Goal: Task Accomplishment & Management: Manage account settings

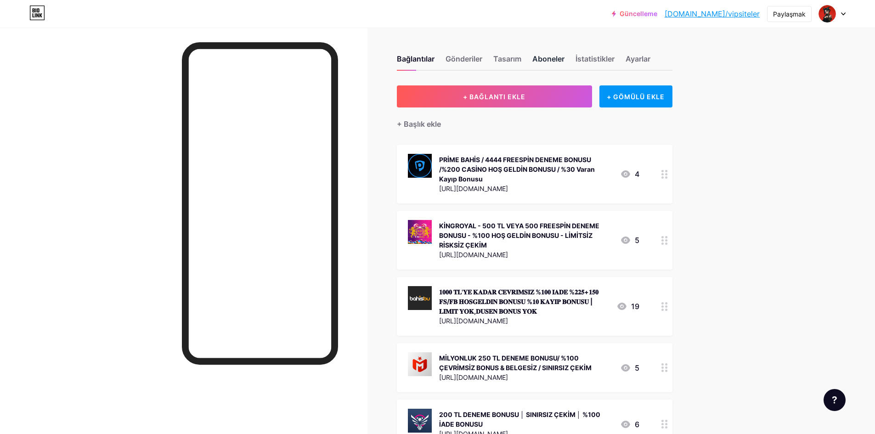
click at [560, 61] on font "Aboneler" at bounding box center [549, 58] width 32 height 9
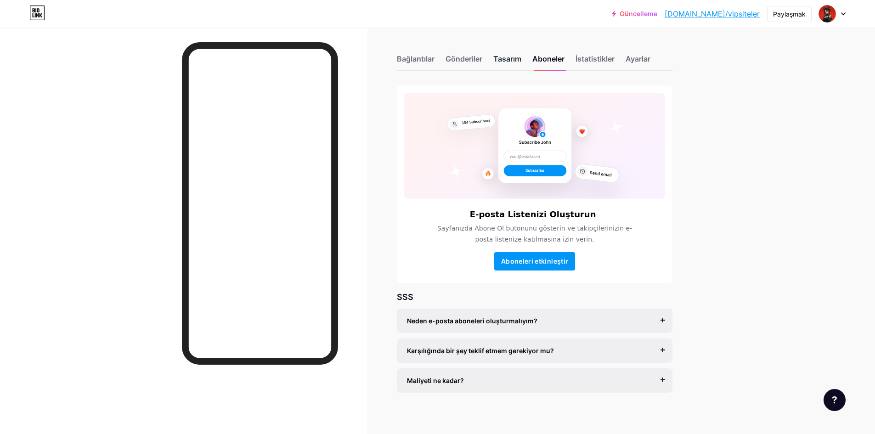
drag, startPoint x: 535, startPoint y: 61, endPoint x: 526, endPoint y: 61, distance: 9.2
click at [535, 61] on div "Bağlantılar Gönderiler Tasarım Aboneler İstatistikler Ayarlar" at bounding box center [535, 55] width 276 height 32
click at [522, 61] on font "Tasarım" at bounding box center [508, 58] width 28 height 9
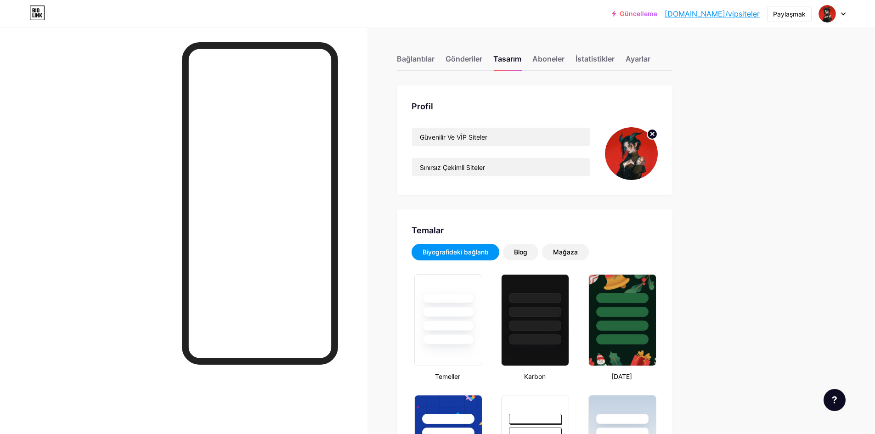
click at [474, 51] on div "Bağlantılar Gönderiler Tasarım Aboneler İstatistikler Ayarlar" at bounding box center [535, 55] width 276 height 32
click at [473, 60] on font "Gönderiler" at bounding box center [464, 58] width 37 height 9
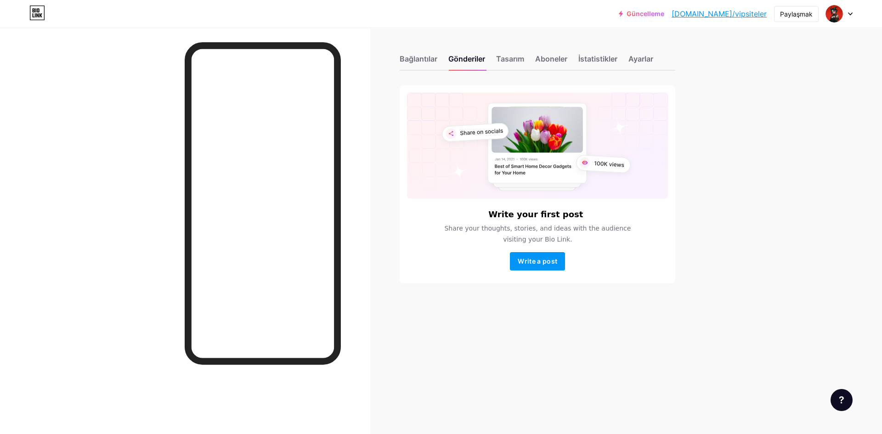
click at [845, 15] on div at bounding box center [839, 14] width 27 height 17
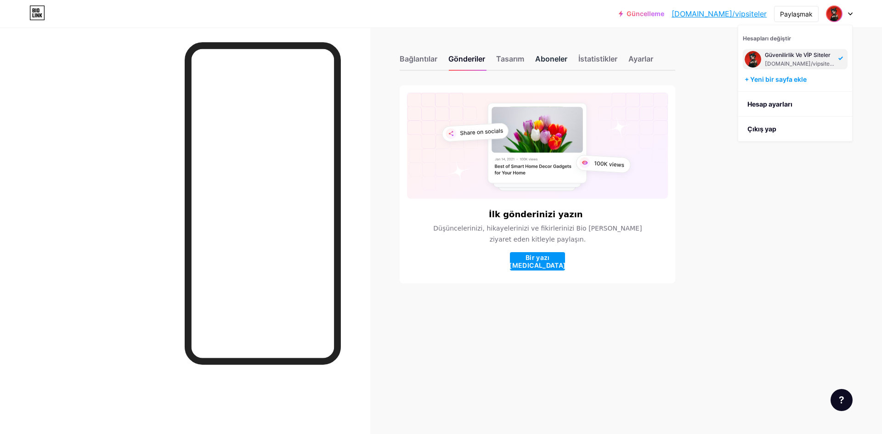
click at [562, 62] on font "Aboneler" at bounding box center [551, 58] width 32 height 9
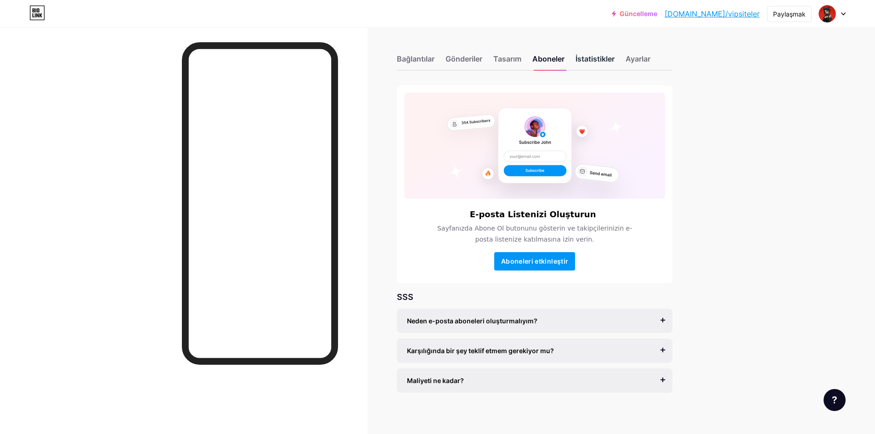
click at [601, 58] on font "İstatistikler" at bounding box center [595, 58] width 39 height 9
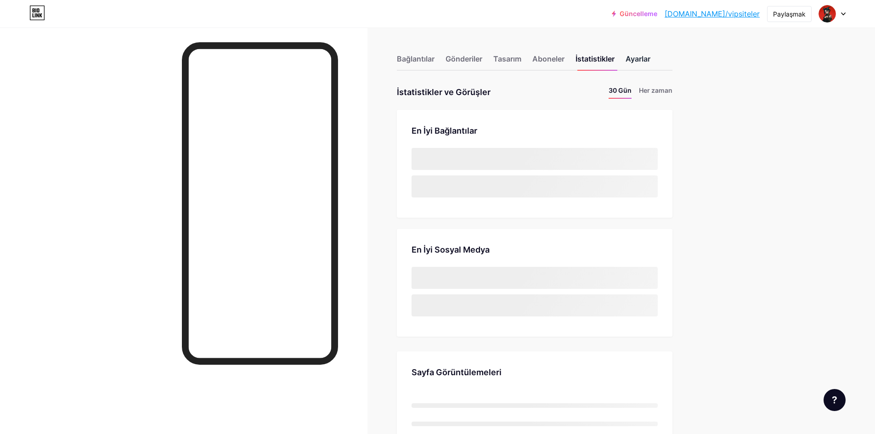
click at [641, 59] on font "Ayarlar" at bounding box center [638, 58] width 25 height 9
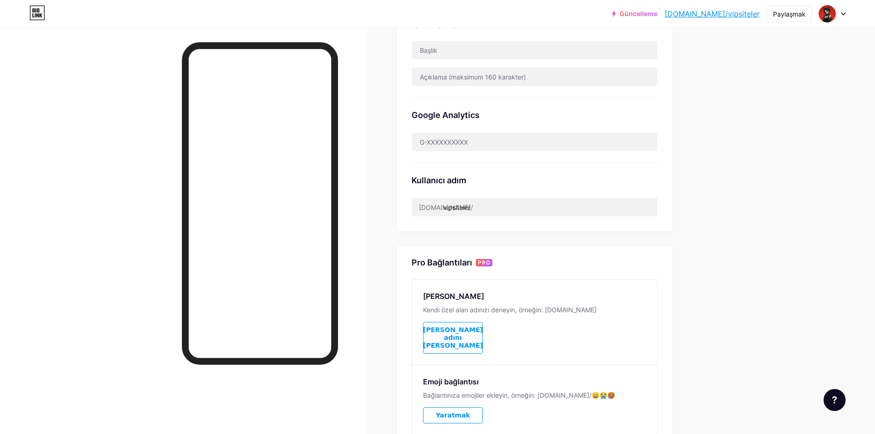
scroll to position [276, 0]
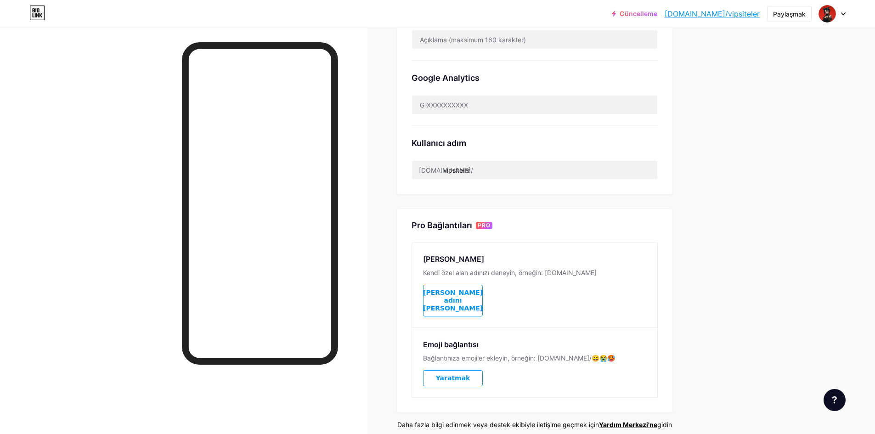
click at [467, 285] on button "Alan adını ayarla" at bounding box center [453, 301] width 60 height 32
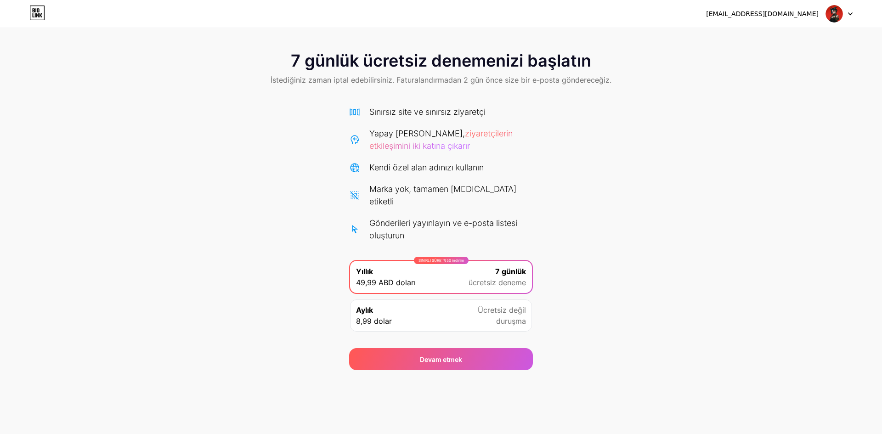
drag, startPoint x: 381, startPoint y: 105, endPoint x: 373, endPoint y: 158, distance: 53.0
click at [373, 158] on div "Sınırsız site ve sınırsız ziyaretçi Yapay Zeka Sohbeti, ziyaretçilerin etkileşi…" at bounding box center [441, 174] width 184 height 136
click at [40, 13] on icon at bounding box center [37, 13] width 16 height 15
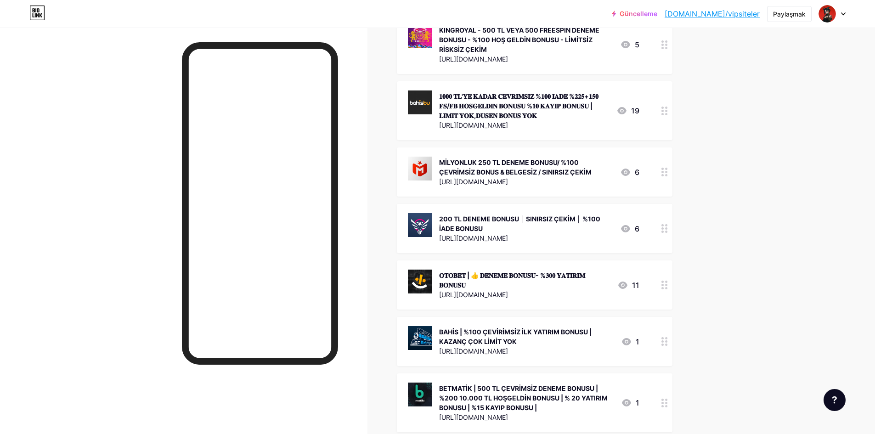
scroll to position [322, 0]
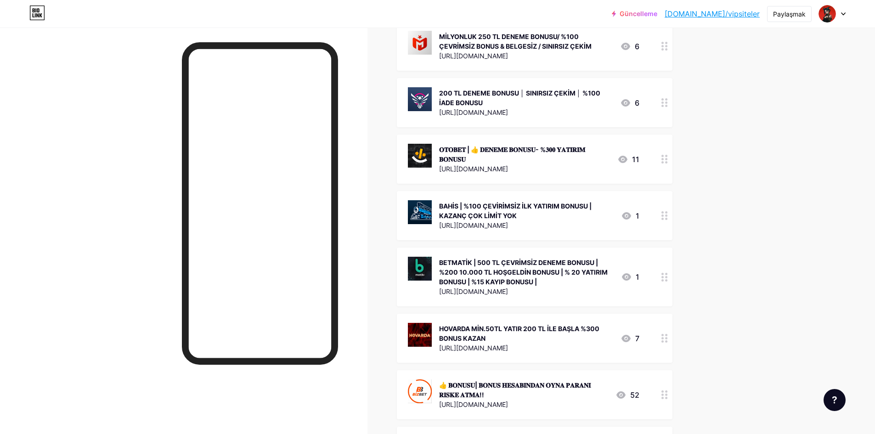
click at [669, 281] on div at bounding box center [665, 277] width 16 height 59
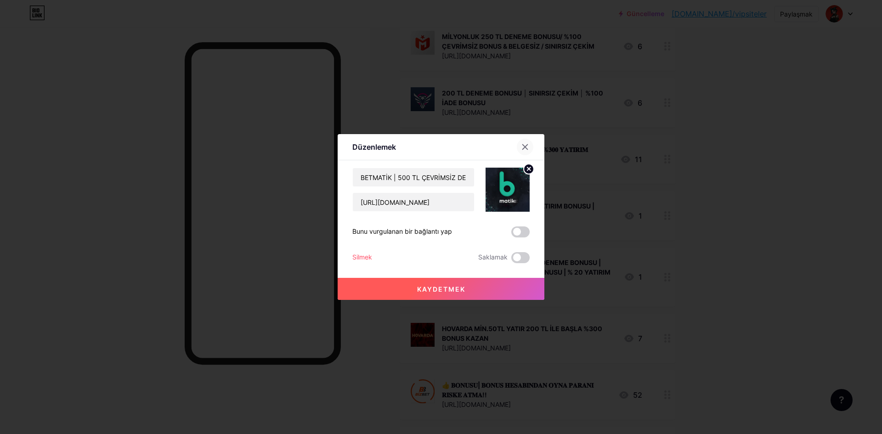
click at [527, 146] on icon at bounding box center [525, 147] width 5 height 5
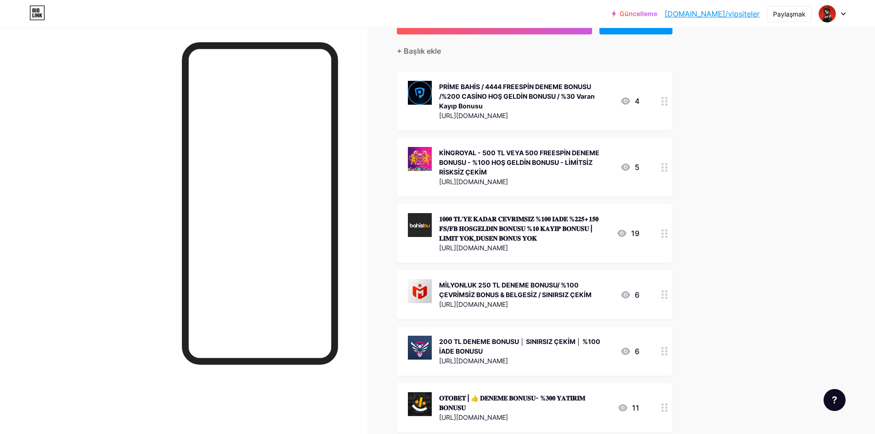
scroll to position [46, 0]
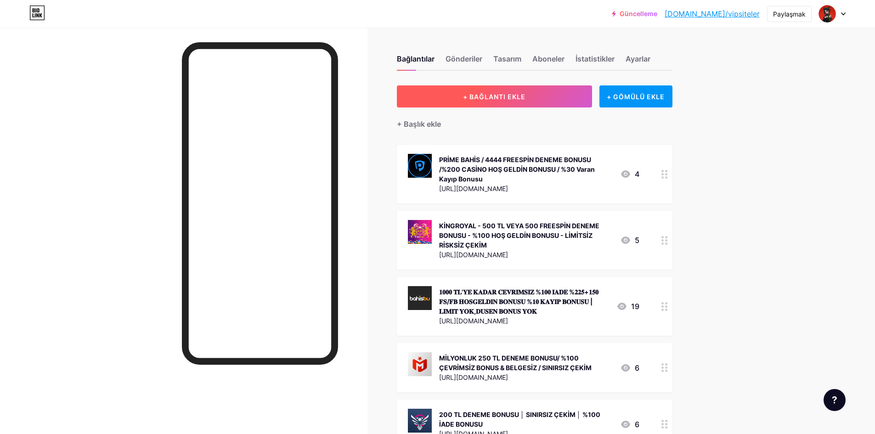
click at [553, 89] on button "+ BAĞLANTI EKLE" at bounding box center [494, 96] width 195 height 22
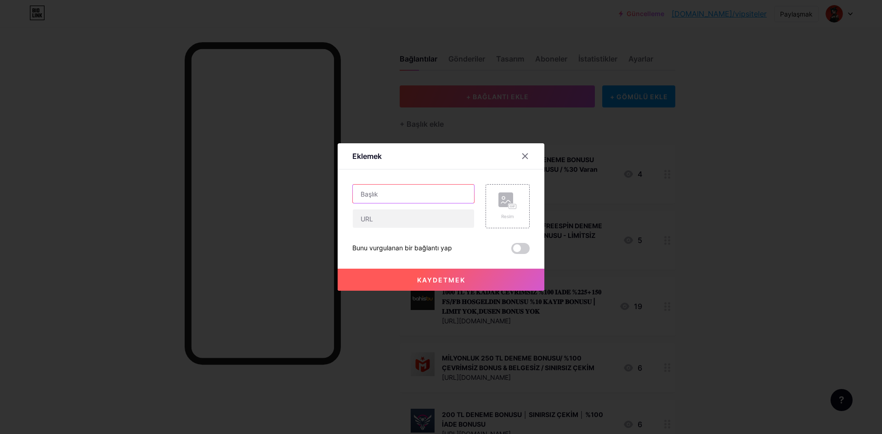
click at [427, 200] on input "text" at bounding box center [413, 194] width 121 height 18
paste input "LuLuSloT_SweeT_TGXXX"
type input "LuLuSloT_SweeT_TGXXX"
drag, startPoint x: 440, startPoint y: 192, endPoint x: 258, endPoint y: 197, distance: 181.6
click at [260, 197] on div "Eklemek İçerik YouTube Sayfanızdan ayrılmadan YouTube videosunu oynatın. EKLEME…" at bounding box center [441, 217] width 882 height 434
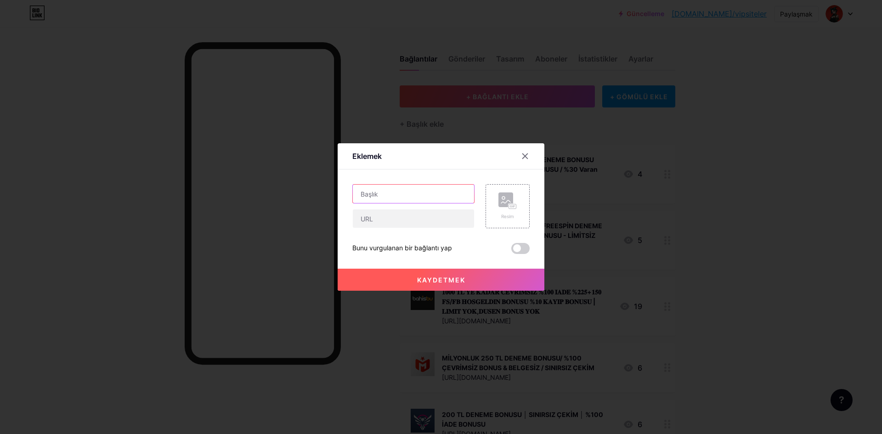
paste input "25 ADET TATLI BONANZA DENEME BONUSU İLK YATIRIMA % 50 İNDİRİM İLK YATIRIMA TATL…"
type input "25 ADET TATLI BONANZA DENEME BONUSU İLK YATIRIMA % 50 İNDİRİM İLK YATIRIMA TATL…"
click at [428, 227] on input "text" at bounding box center [413, 219] width 121 height 18
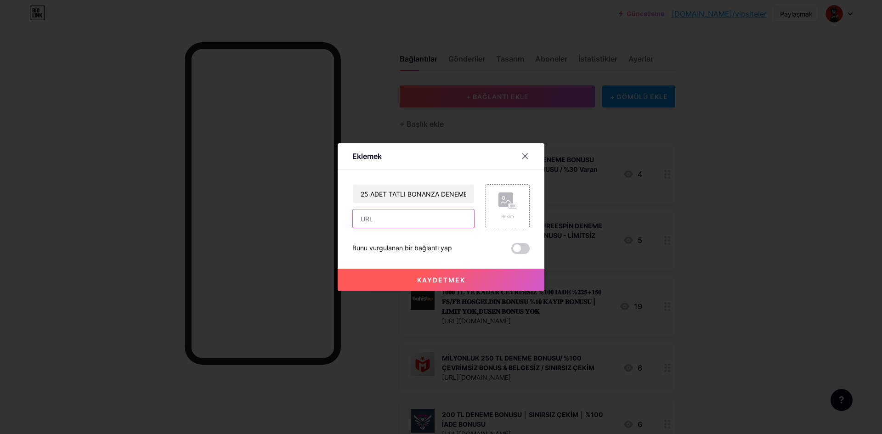
paste input "https://sosyaltg.tr.ht/Zu3hB"
type input "[URL][DOMAIN_NAME]"
click at [525, 251] on span at bounding box center [520, 248] width 18 height 11
click at [511, 251] on input "checkbox" at bounding box center [511, 251] width 0 height 0
click at [494, 280] on button "Kaydetmek" at bounding box center [441, 280] width 207 height 22
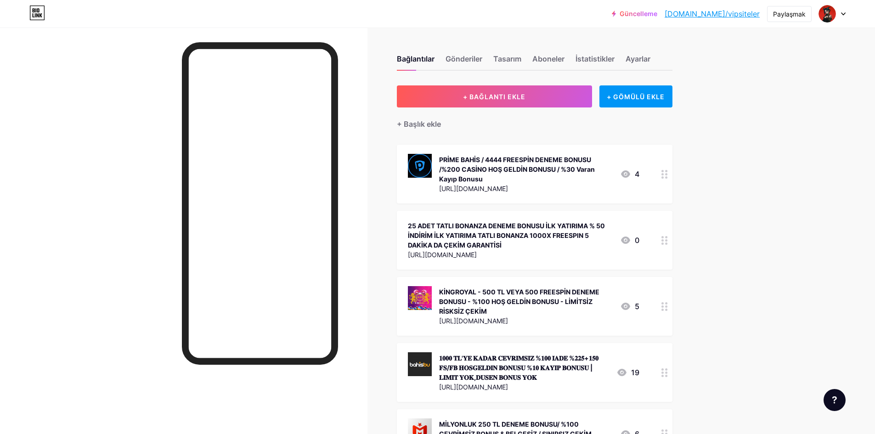
click at [662, 236] on div at bounding box center [665, 240] width 16 height 59
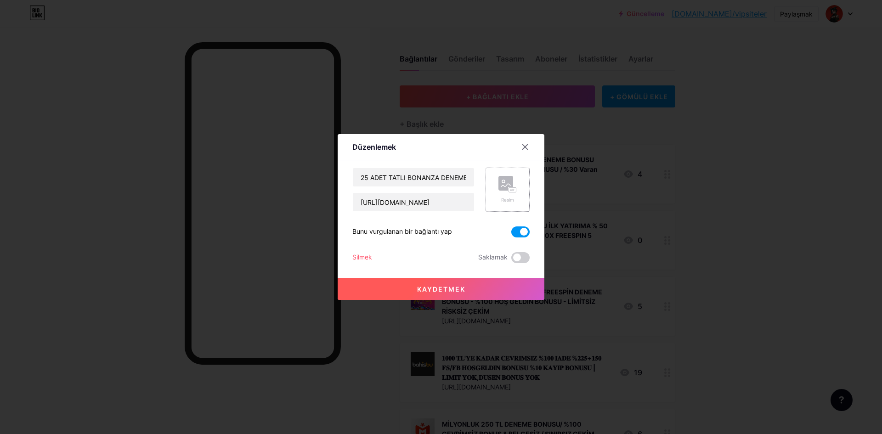
click at [512, 177] on rect at bounding box center [506, 183] width 15 height 15
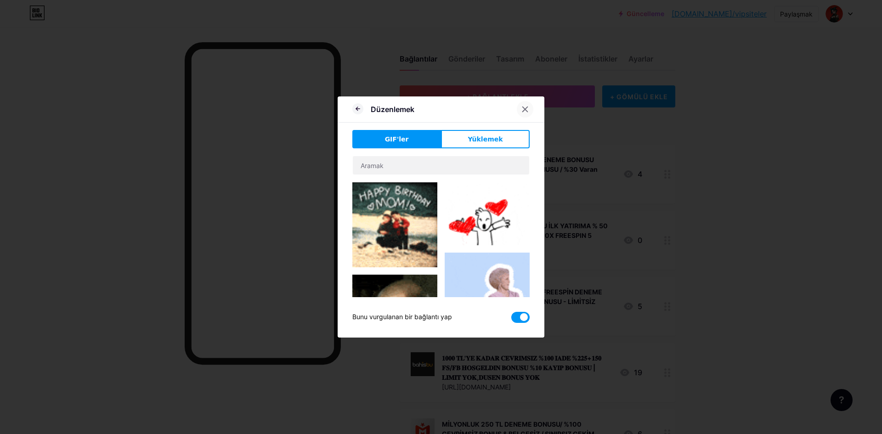
click at [525, 111] on icon at bounding box center [525, 109] width 7 height 7
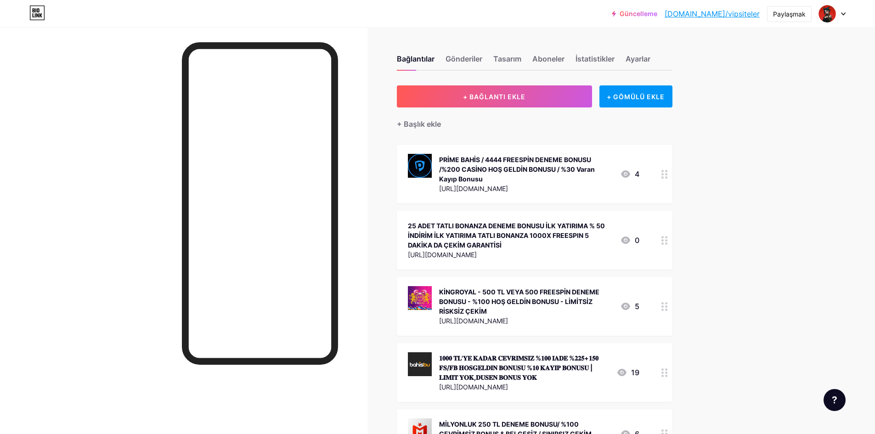
click at [664, 238] on div at bounding box center [665, 240] width 16 height 59
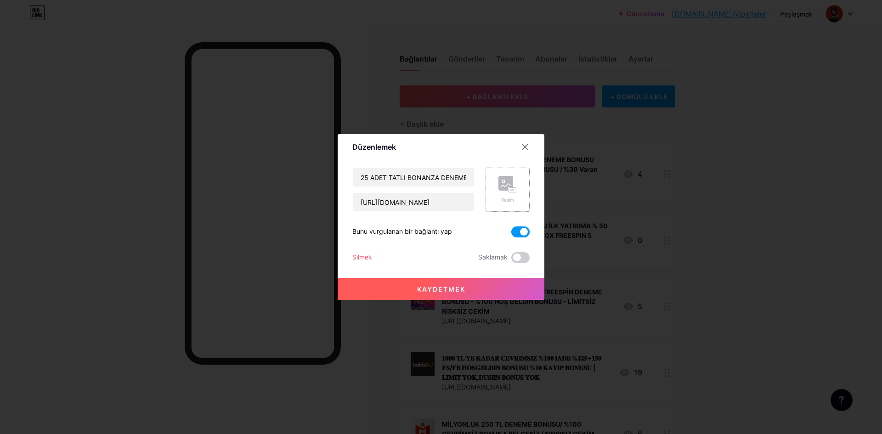
click at [505, 188] on rect at bounding box center [506, 183] width 15 height 15
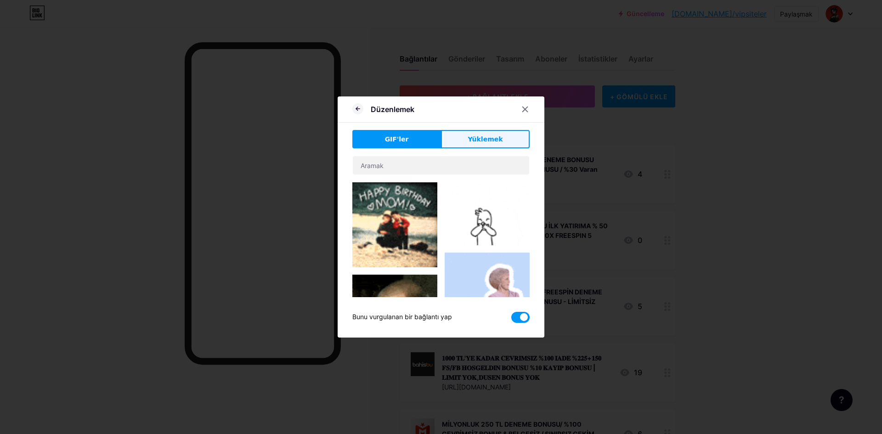
click at [479, 143] on font "Yüklemek" at bounding box center [485, 139] width 35 height 7
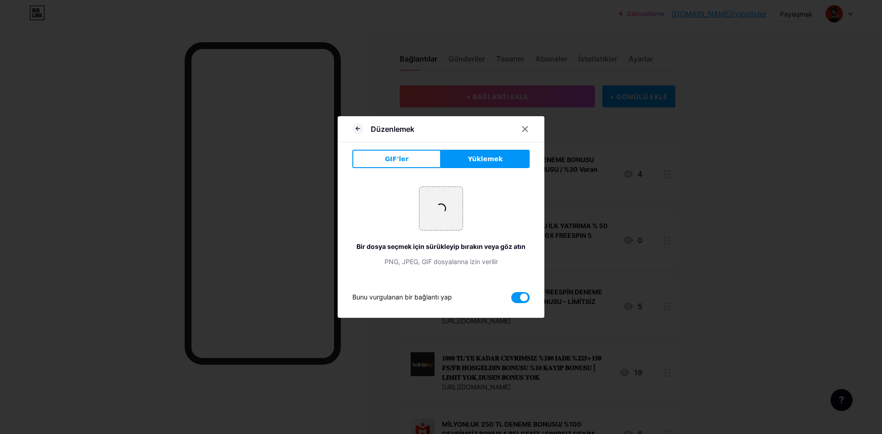
click at [529, 130] on div at bounding box center [525, 129] width 17 height 17
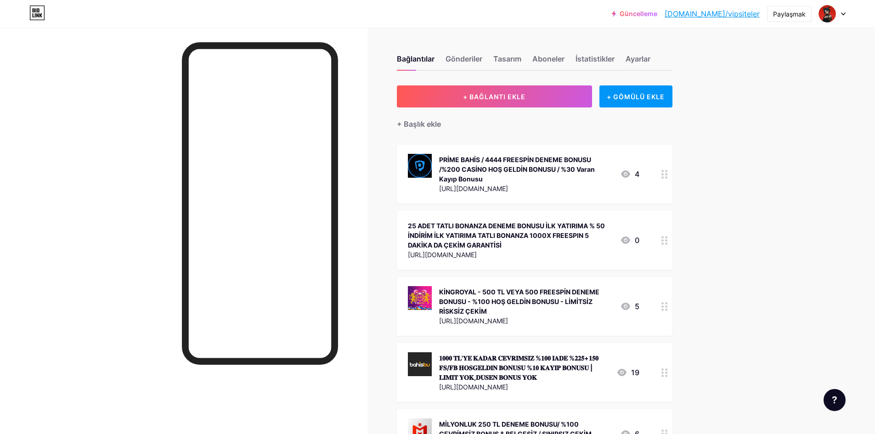
click at [661, 241] on div at bounding box center [665, 240] width 16 height 59
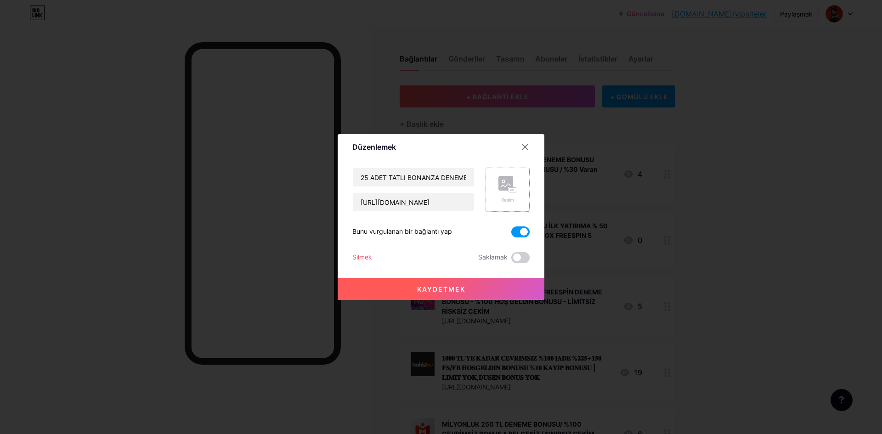
click at [505, 187] on rect at bounding box center [506, 183] width 15 height 15
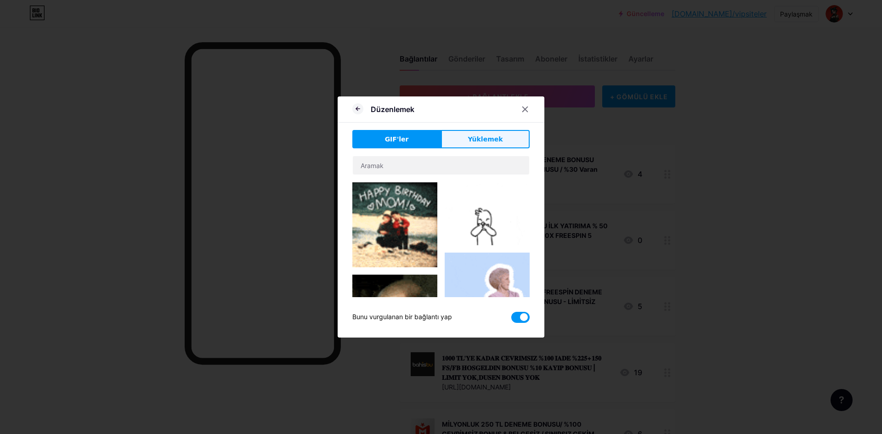
click at [489, 131] on button "Yüklemek" at bounding box center [485, 139] width 89 height 18
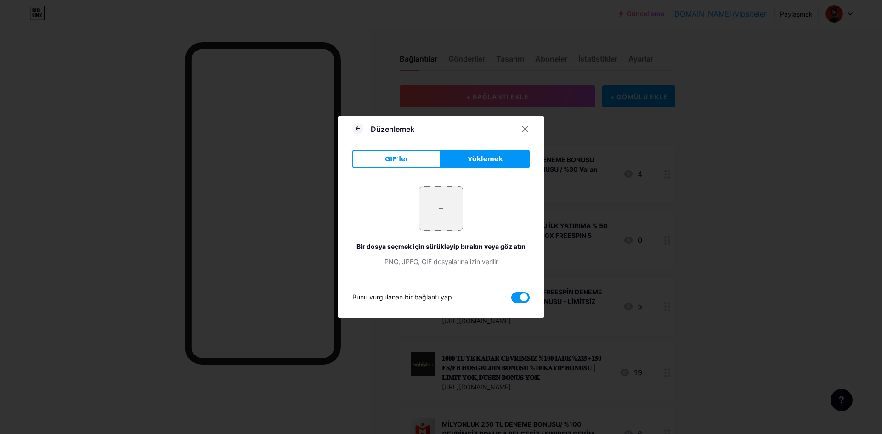
click at [440, 208] on input "file" at bounding box center [441, 208] width 43 height 43
type input "C:\fakepath\photo_2025-09-20_14-15-46.jpg"
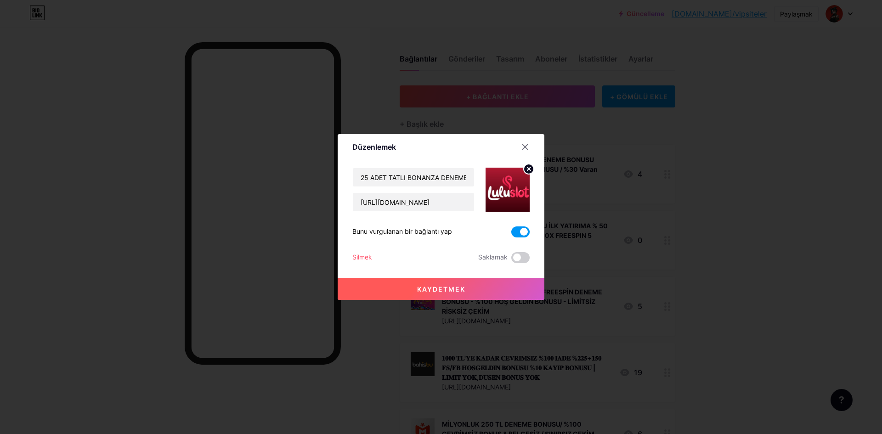
click at [509, 292] on button "Kaydetmek" at bounding box center [441, 289] width 207 height 22
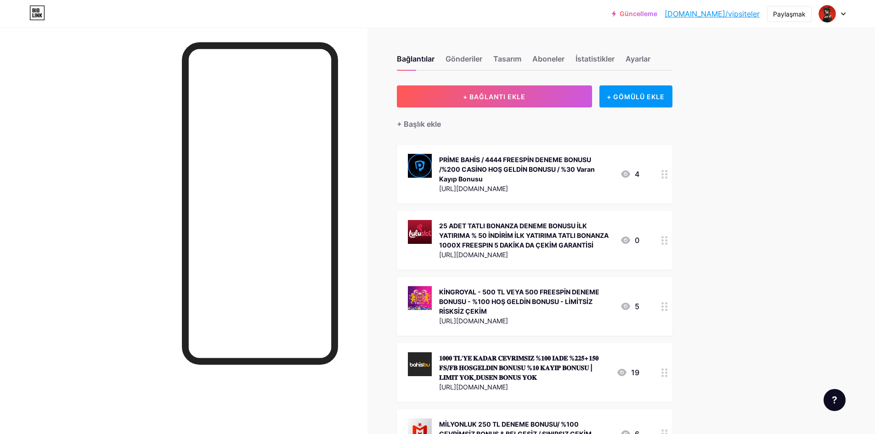
click at [662, 235] on div at bounding box center [665, 240] width 16 height 59
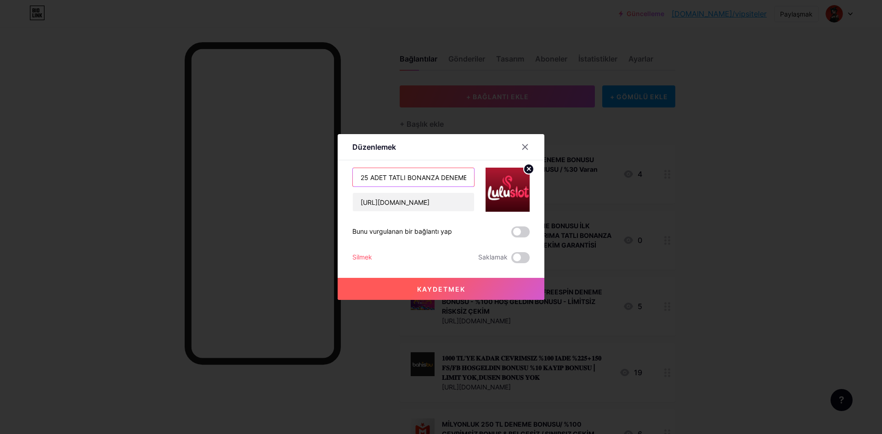
click at [461, 177] on input "25 ADET TATLI BONANZA DENEME BONUSU İLK YATIRIMA % 50 İNDİRİM İLK YATIRIMA TATL…" at bounding box center [413, 177] width 121 height 18
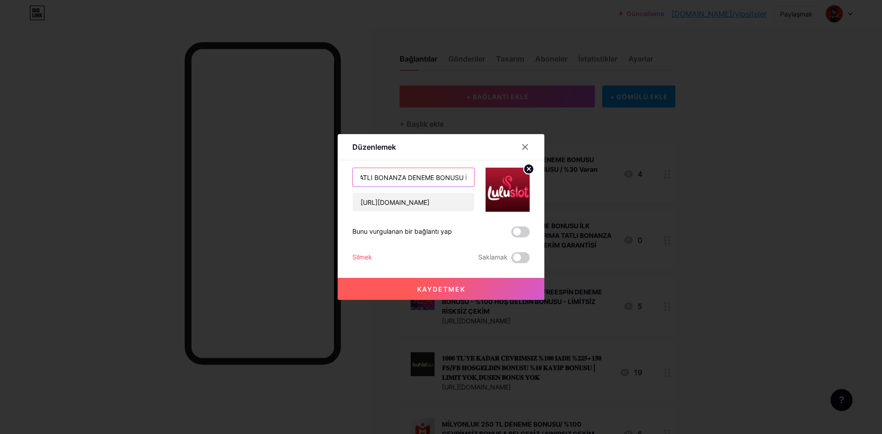
click at [461, 177] on input "25 ADET TATLI BONANZA DENEME BONUSU İLK YATIRIMA % 50 İNDİRİM İLK YATIRIMA TATL…" at bounding box center [413, 177] width 121 height 18
paste input "25 ADET SWEET BONANZA DENEME BONUSU İLK YATIRIMA % 50 DİSCOUNT İLK YATIRIMA SWE…"
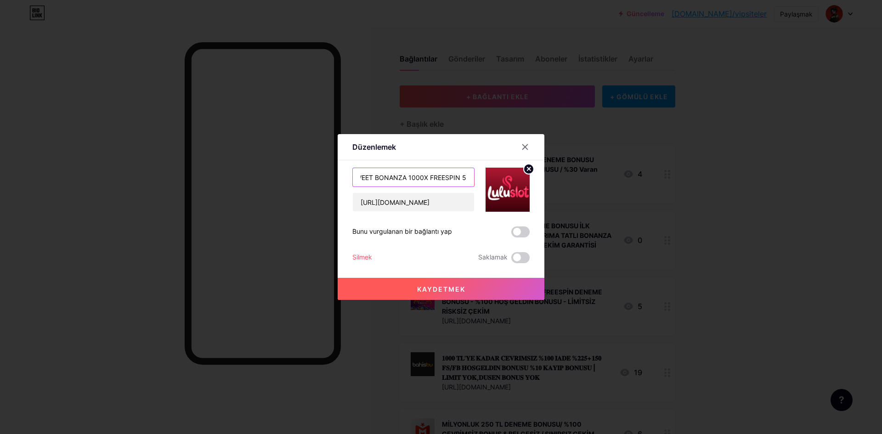
type input "25 ADET SWEET BONANZA DENEME BONUSU İLK YATIRIMA % 50 DİSCOUNT İLK YATIRIMA SWE…"
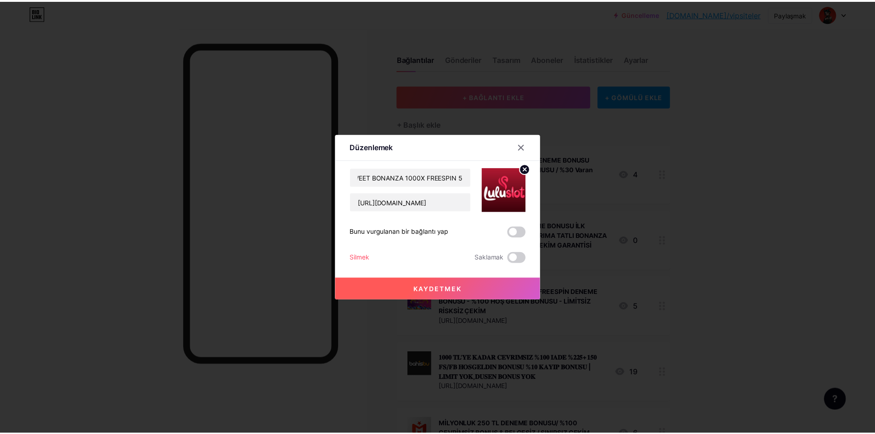
scroll to position [0, 0]
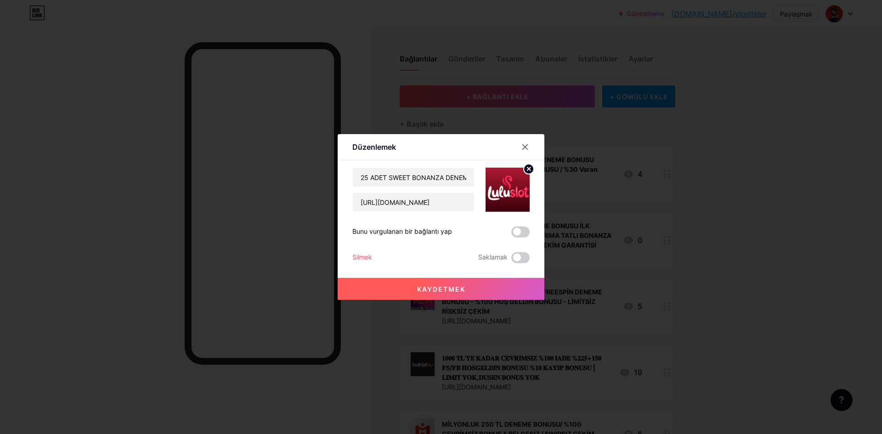
click at [427, 287] on font "Kaydetmek" at bounding box center [441, 289] width 48 height 8
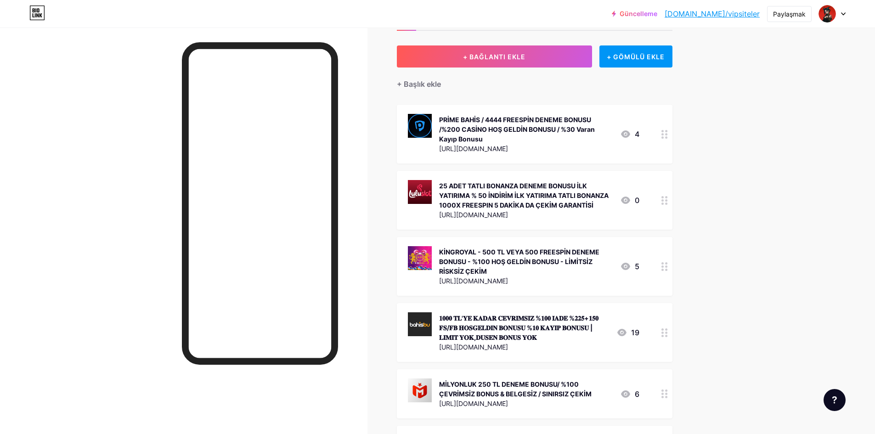
scroll to position [46, 0]
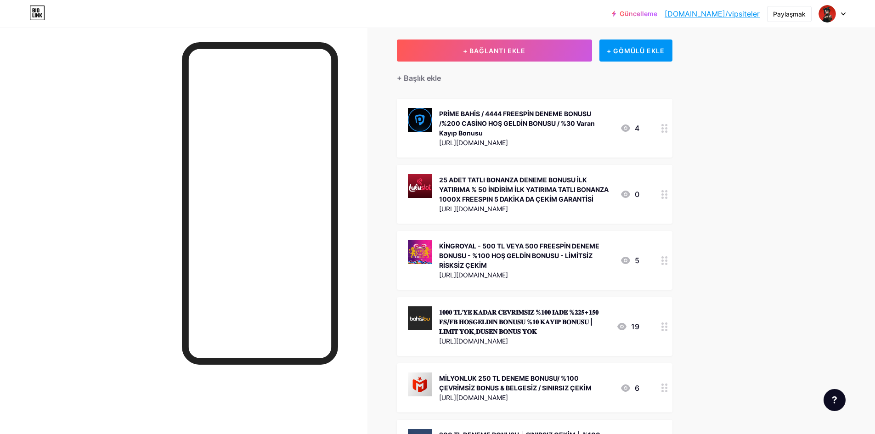
drag, startPoint x: 550, startPoint y: 327, endPoint x: 568, endPoint y: 324, distance: 18.2
click at [568, 324] on div "𝟏𝟎𝟎𝟎 𝐓𝐋'𝐘𝐄 𝐊𝐀𝐃𝐀𝐑 𝐂𝐄𝐕𝐑𝐈𝐌𝐒𝐈𝐙 %𝟏𝟎𝟎 𝐈𝐀𝐃𝐄 %𝟐𝟐𝟓+𝟏𝟓𝟎 𝐅𝐒/𝐅𝐁 𝐇𝐎𝐒𝐆𝐄𝐋𝐃𝐈𝐍 𝐁𝐎𝐍𝐔𝐒𝐔 %𝟏𝟎 𝐊𝐀𝐘𝐈𝐏 …" at bounding box center [524, 321] width 170 height 29
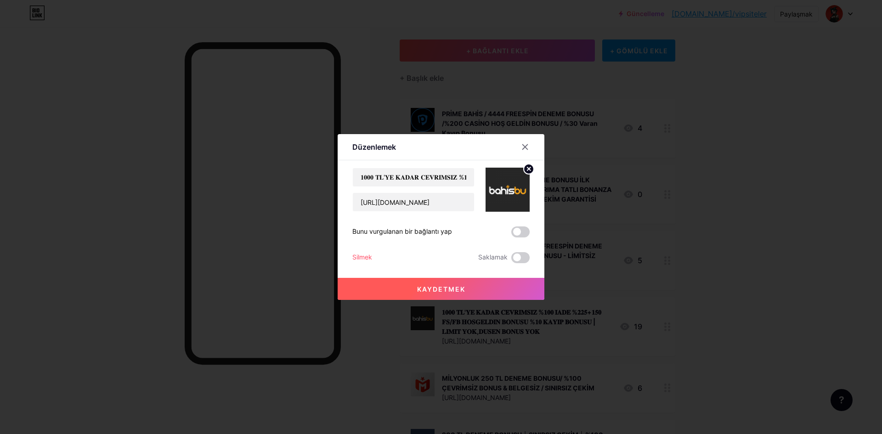
click at [704, 321] on div at bounding box center [441, 217] width 882 height 434
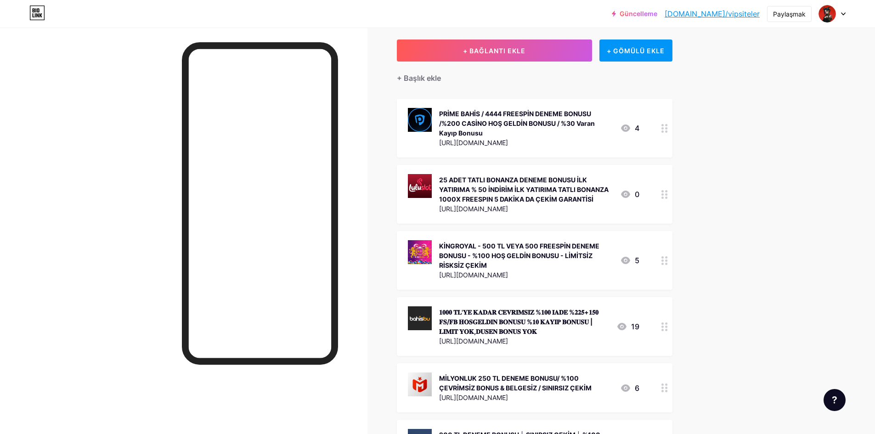
click at [667, 325] on icon at bounding box center [665, 327] width 6 height 9
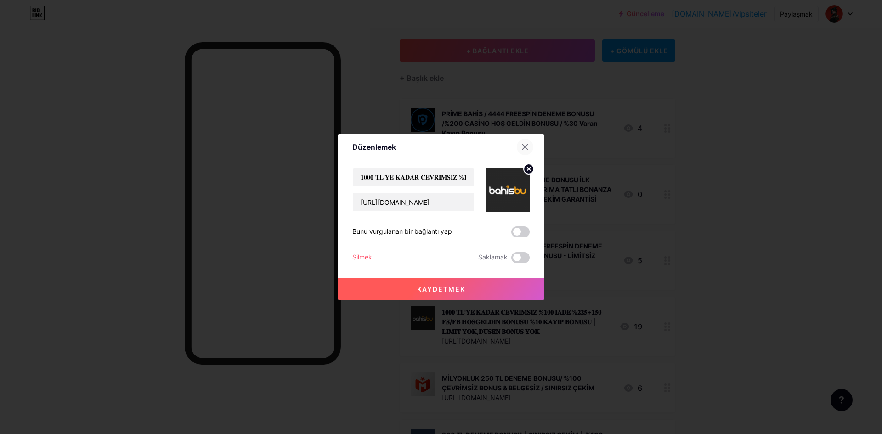
click at [526, 144] on icon at bounding box center [525, 146] width 7 height 7
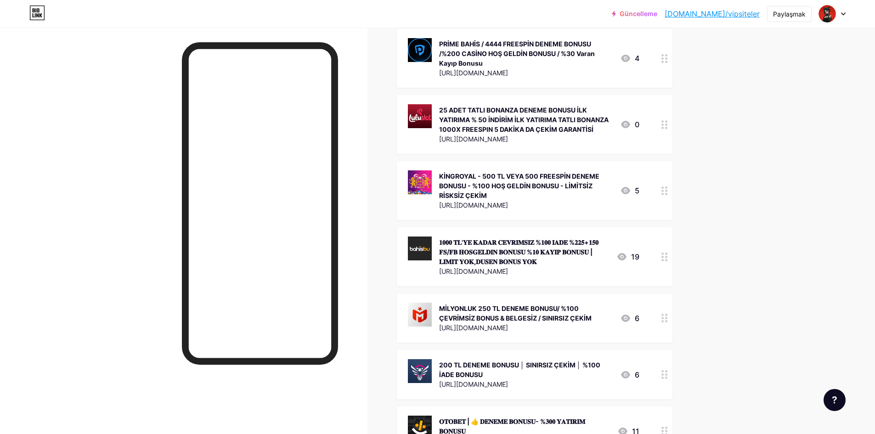
scroll to position [138, 0]
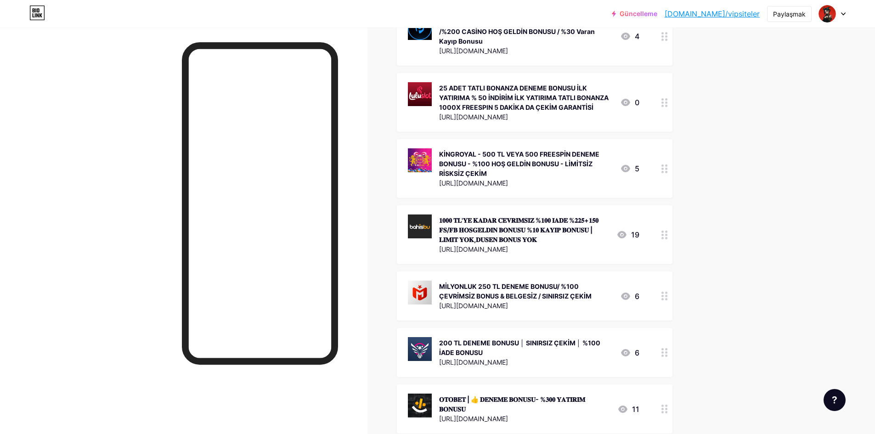
click at [664, 296] on div at bounding box center [665, 296] width 16 height 49
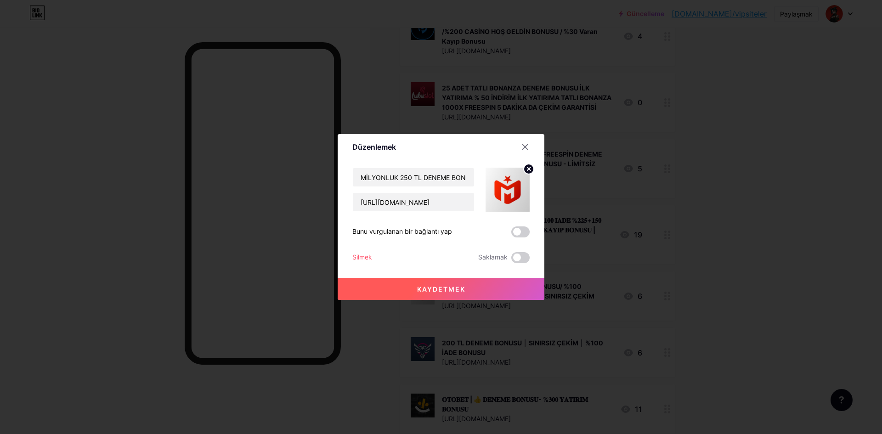
click at [365, 257] on font "Silmek" at bounding box center [362, 257] width 20 height 8
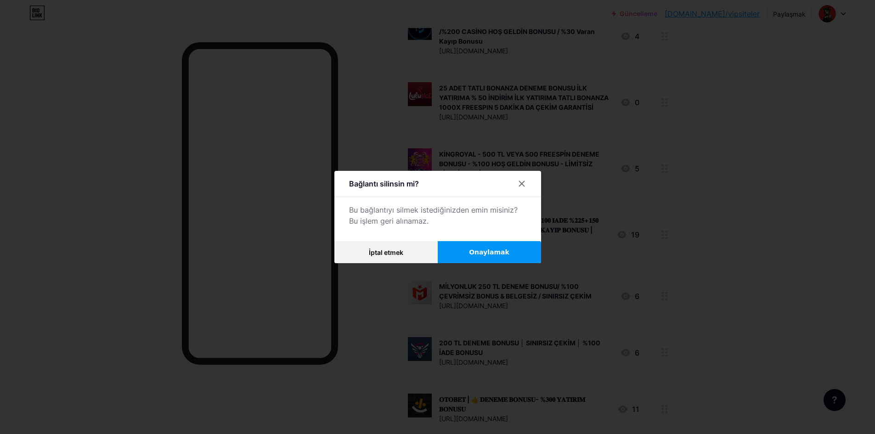
click at [487, 257] on span "Onaylamak" at bounding box center [489, 253] width 40 height 10
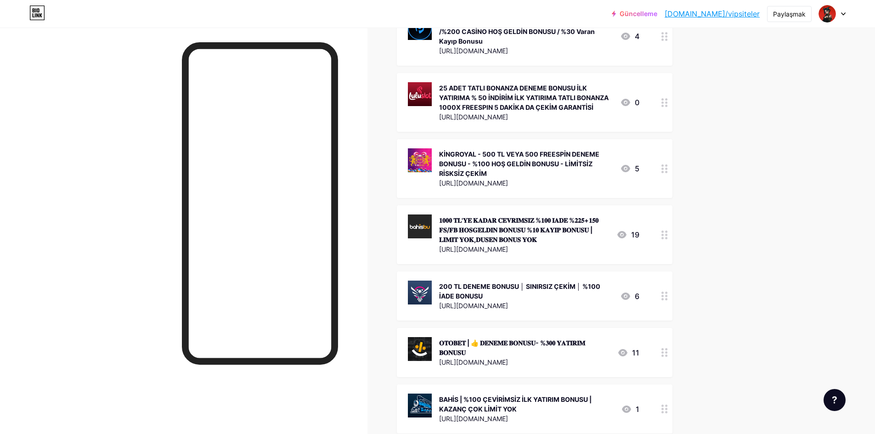
click at [664, 295] on div at bounding box center [665, 296] width 16 height 49
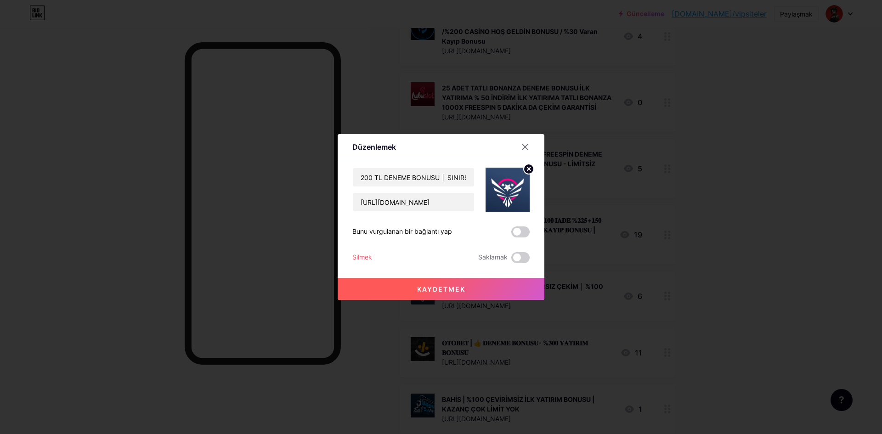
click at [361, 254] on font "Silmek" at bounding box center [362, 257] width 20 height 8
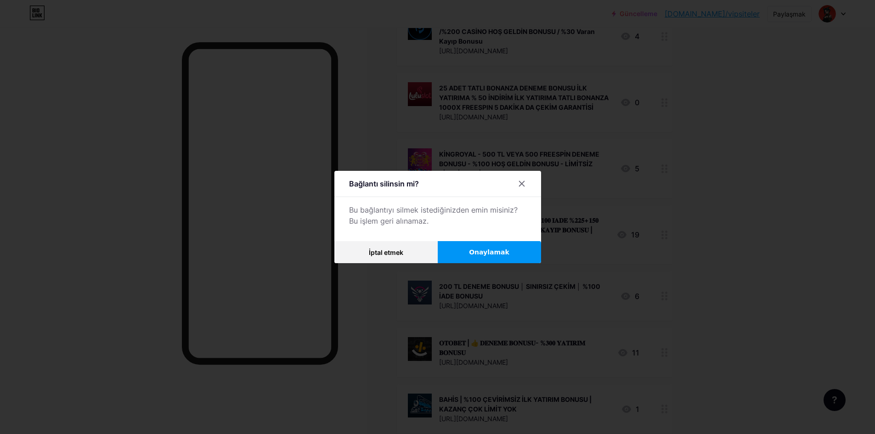
click at [486, 247] on button "Onaylamak" at bounding box center [489, 252] width 103 height 22
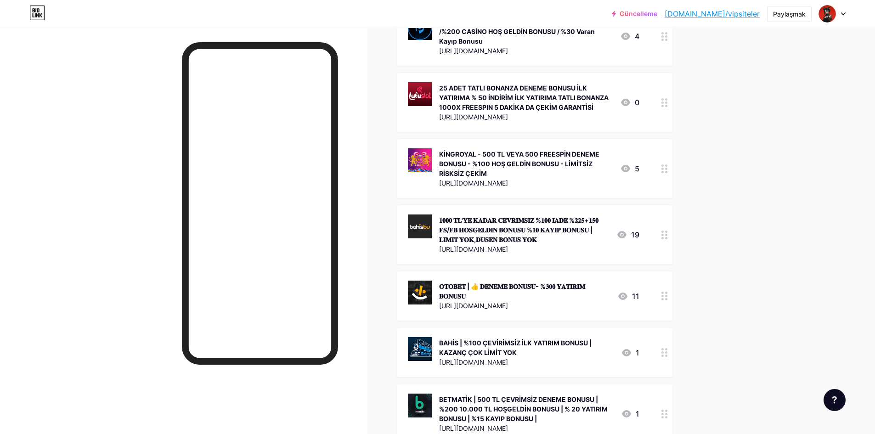
click at [664, 300] on div at bounding box center [665, 296] width 16 height 49
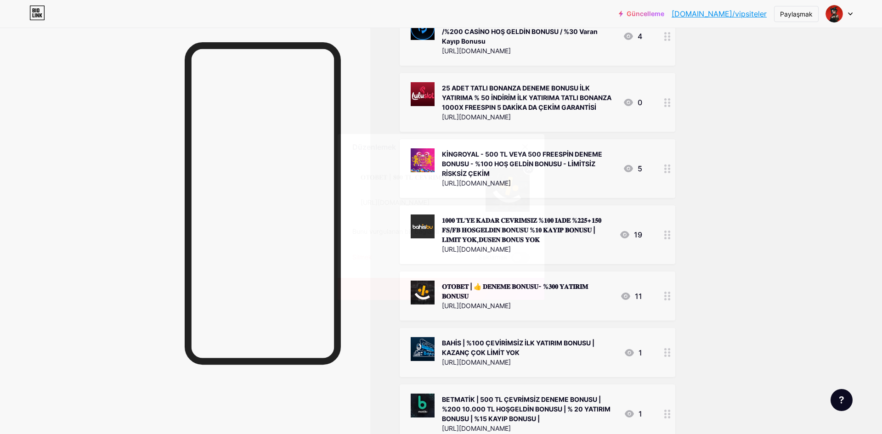
click at [365, 259] on font "Silmek" at bounding box center [362, 257] width 20 height 8
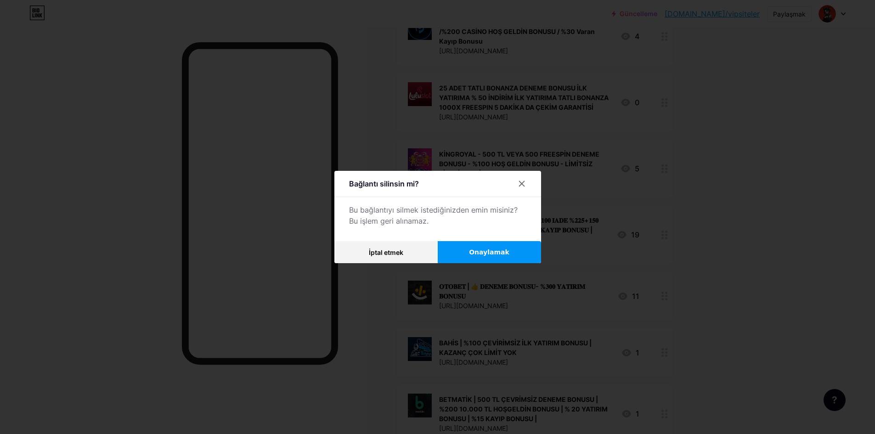
click at [482, 254] on font "Onaylamak" at bounding box center [489, 252] width 40 height 7
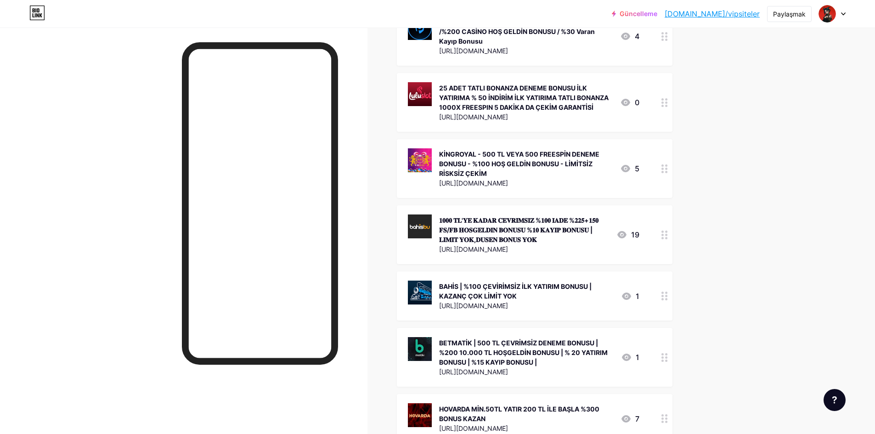
click at [661, 303] on div at bounding box center [665, 296] width 16 height 49
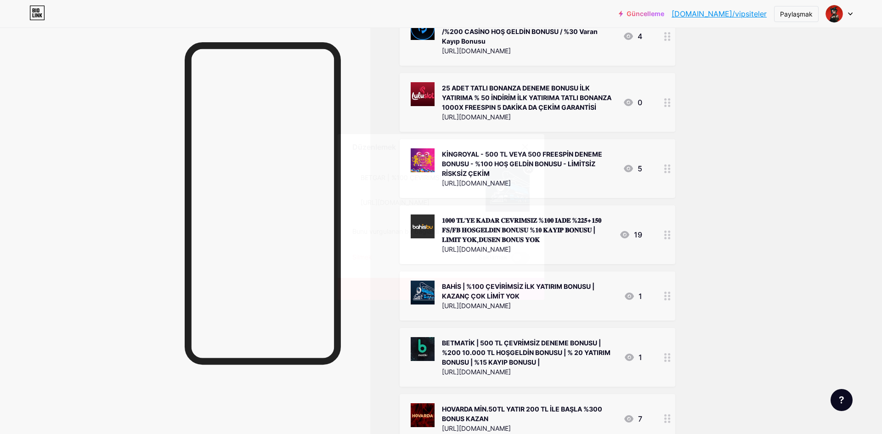
click at [370, 256] on font "Silmek" at bounding box center [362, 257] width 20 height 8
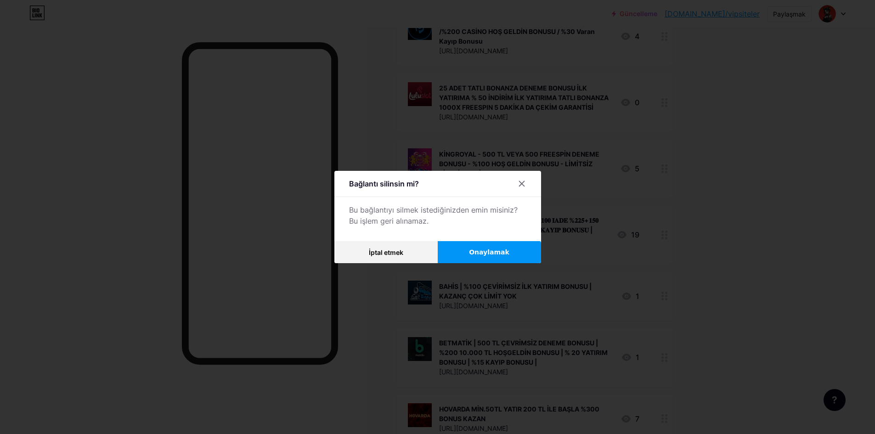
click at [472, 253] on button "Onaylamak" at bounding box center [489, 252] width 103 height 22
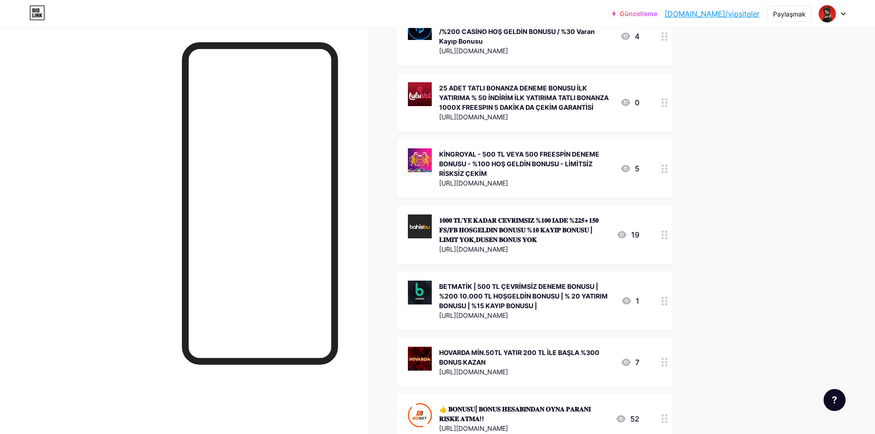
click at [668, 301] on icon at bounding box center [665, 301] width 6 height 9
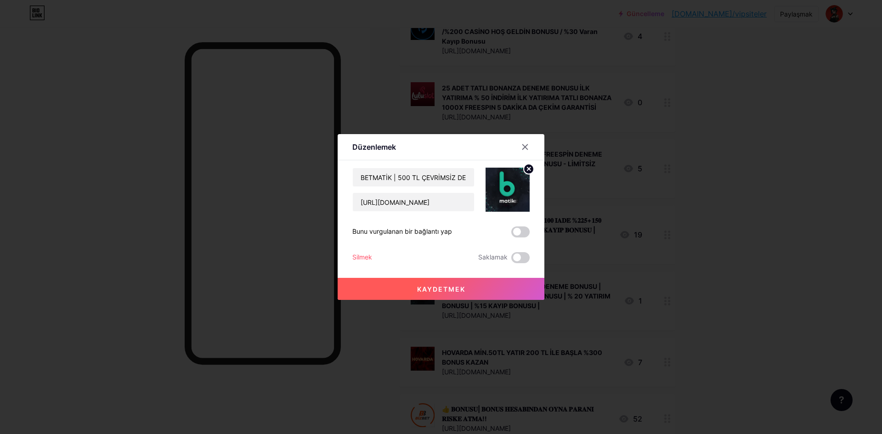
click at [358, 261] on div "Silmek" at bounding box center [362, 257] width 20 height 11
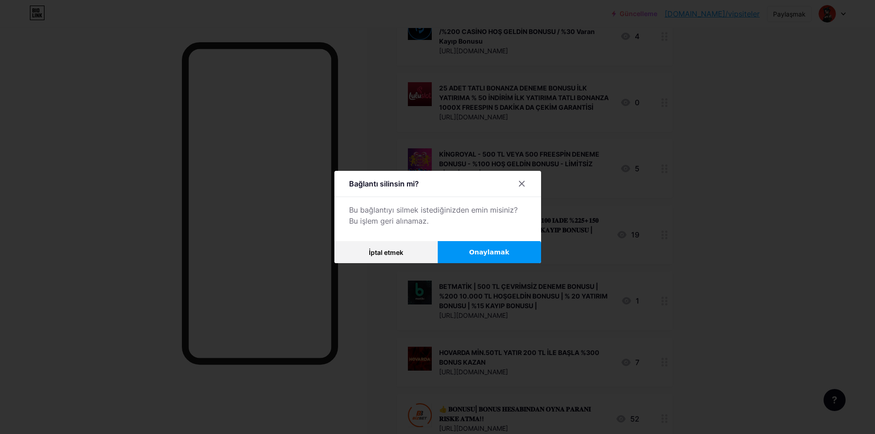
drag, startPoint x: 500, startPoint y: 254, endPoint x: 519, endPoint y: 260, distance: 19.9
click at [501, 254] on font "Onaylamak" at bounding box center [489, 252] width 40 height 7
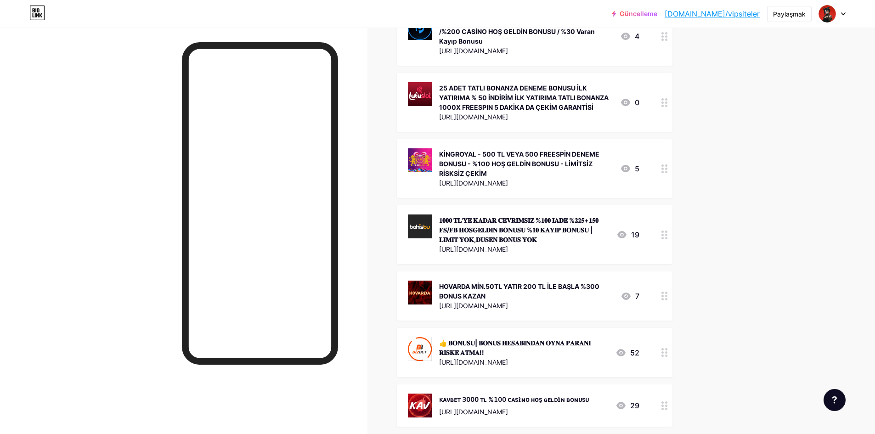
click at [660, 400] on div at bounding box center [665, 406] width 16 height 42
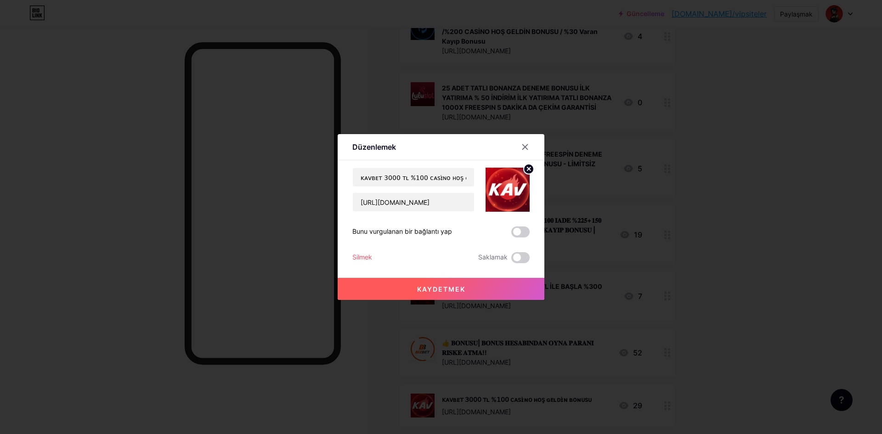
click at [356, 262] on div "Silmek" at bounding box center [362, 257] width 20 height 11
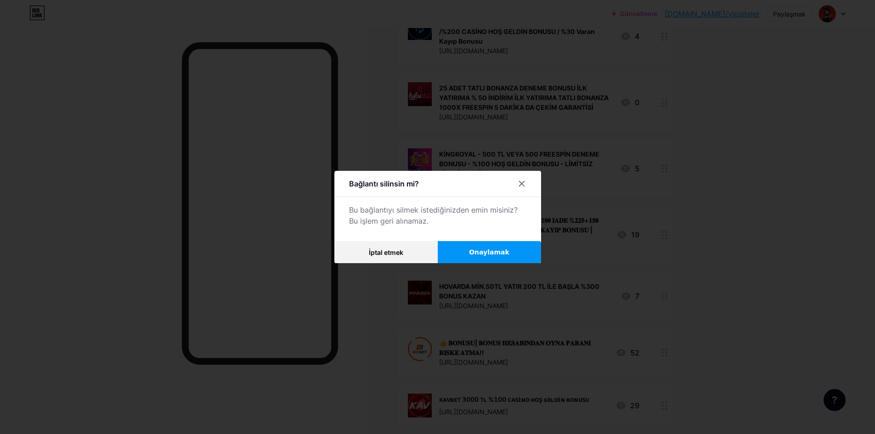
click at [508, 249] on font "Onaylamak" at bounding box center [489, 252] width 40 height 7
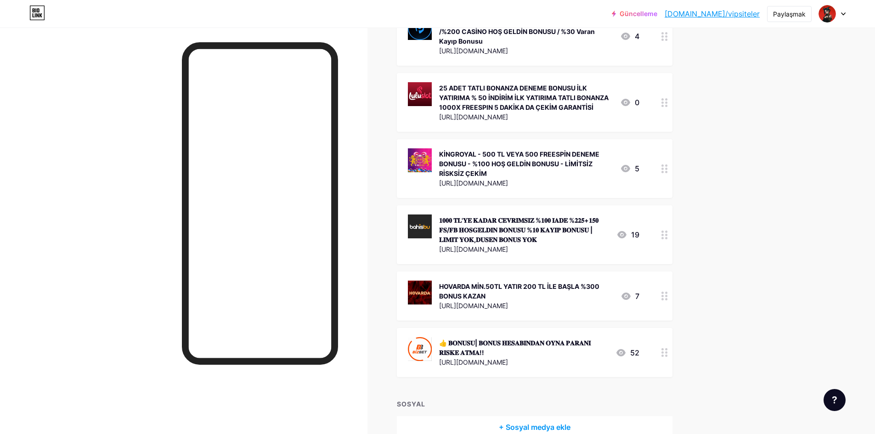
click at [664, 353] on circle at bounding box center [663, 353] width 2 height 2
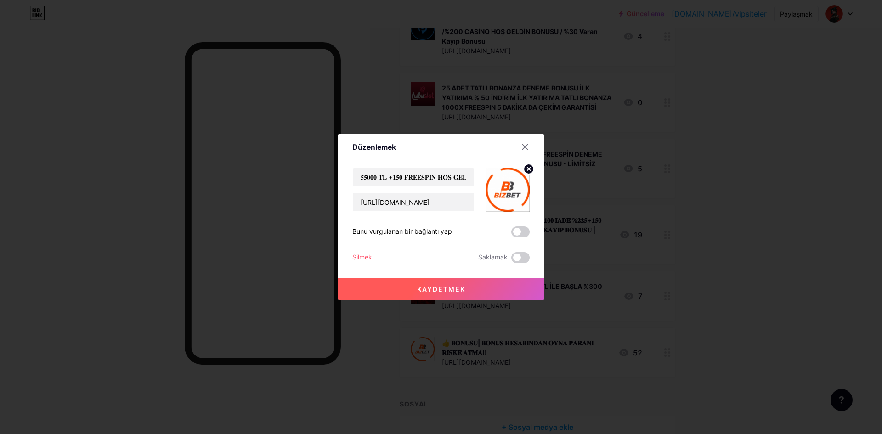
click at [371, 260] on font "Silmek" at bounding box center [362, 257] width 20 height 8
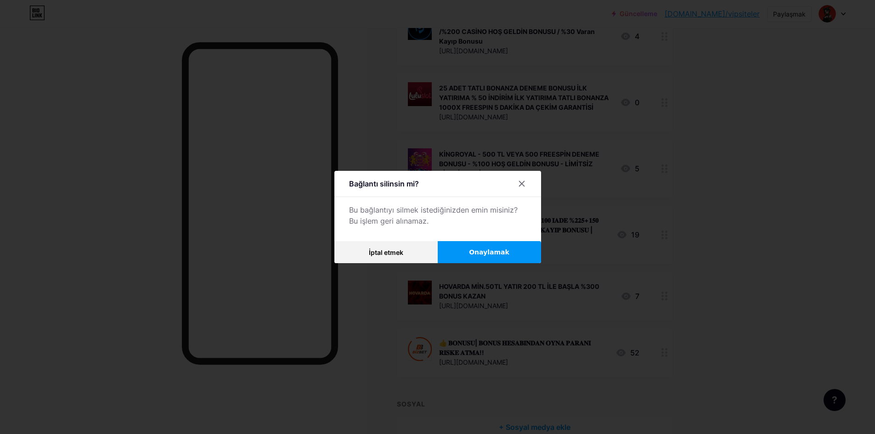
click at [499, 257] on span "Onaylamak" at bounding box center [489, 253] width 40 height 10
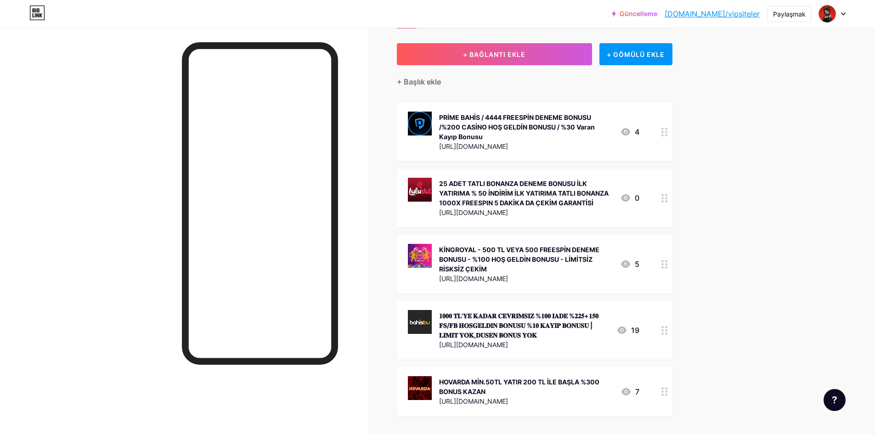
scroll to position [46, 0]
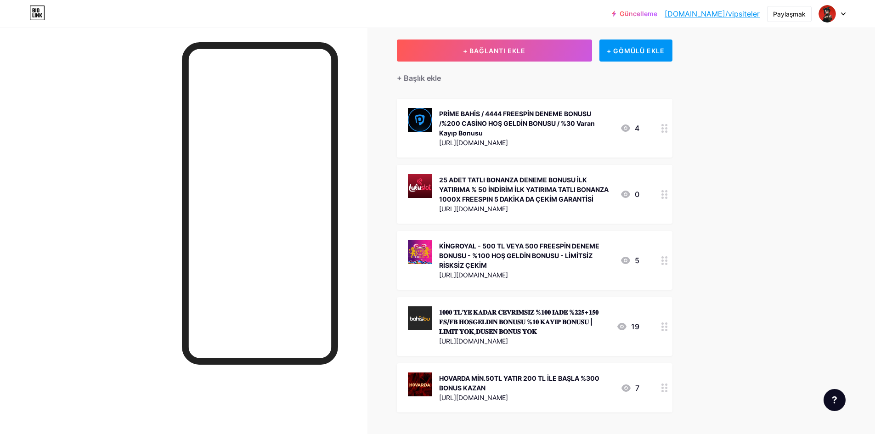
click at [664, 193] on icon at bounding box center [665, 194] width 6 height 9
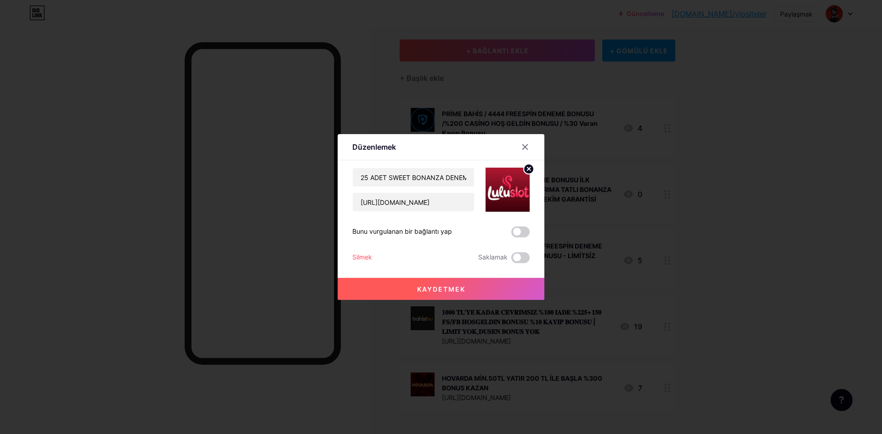
click at [710, 194] on div at bounding box center [441, 217] width 882 height 434
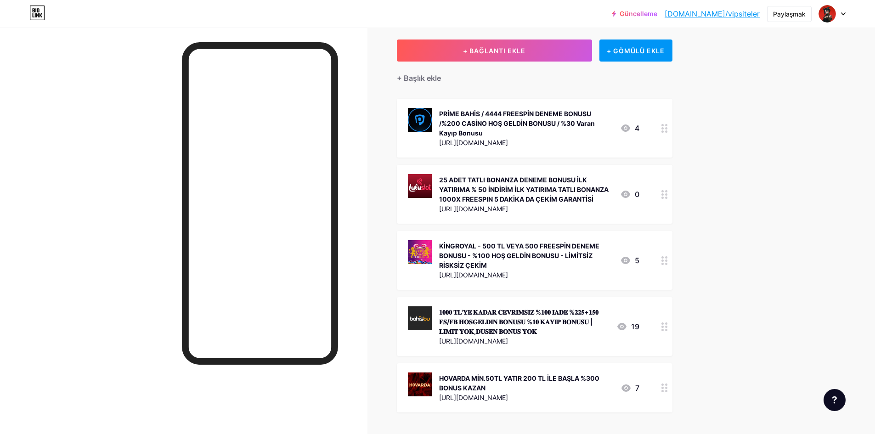
click at [665, 199] on div at bounding box center [665, 194] width 16 height 59
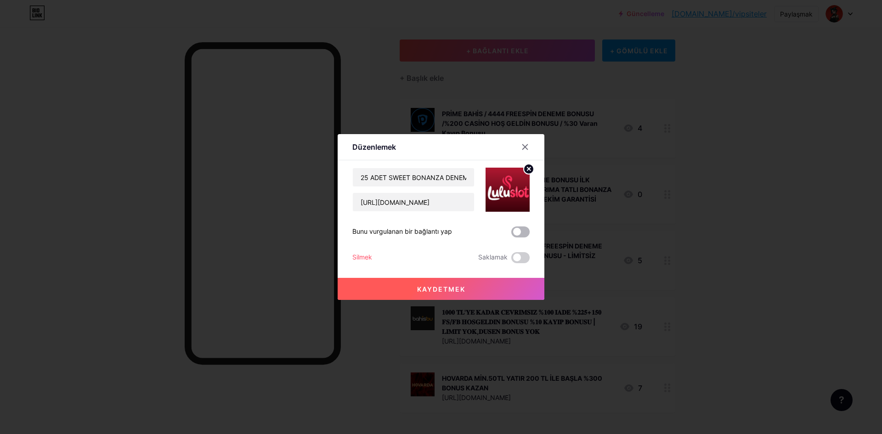
click at [528, 232] on span at bounding box center [520, 232] width 18 height 11
click at [511, 234] on input "checkbox" at bounding box center [511, 234] width 0 height 0
click at [516, 276] on div "Kaydetmek" at bounding box center [441, 281] width 207 height 37
click at [514, 281] on button "Kaydetmek" at bounding box center [441, 289] width 207 height 22
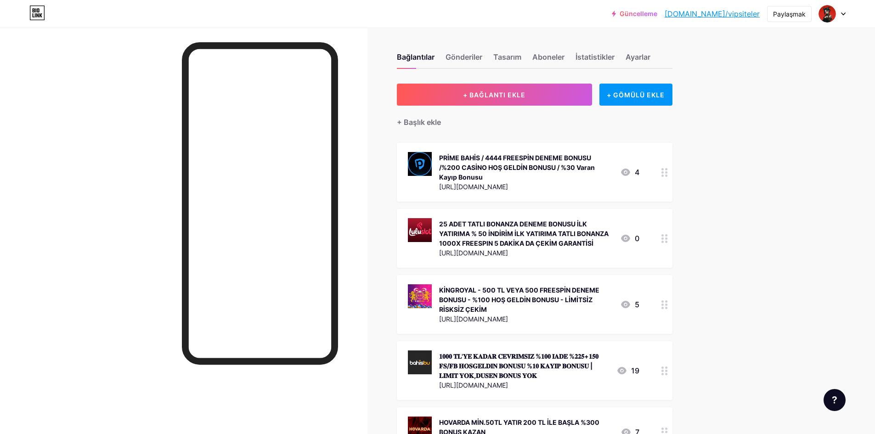
scroll to position [0, 0]
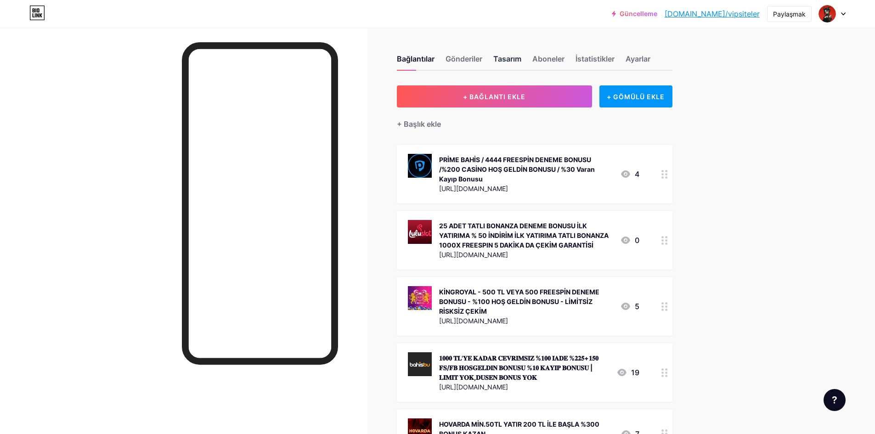
click at [506, 63] on font "Tasarım" at bounding box center [508, 58] width 28 height 9
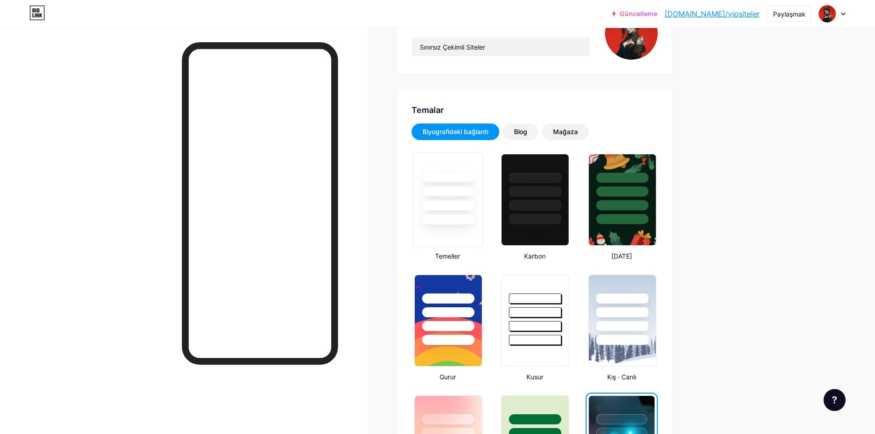
scroll to position [138, 0]
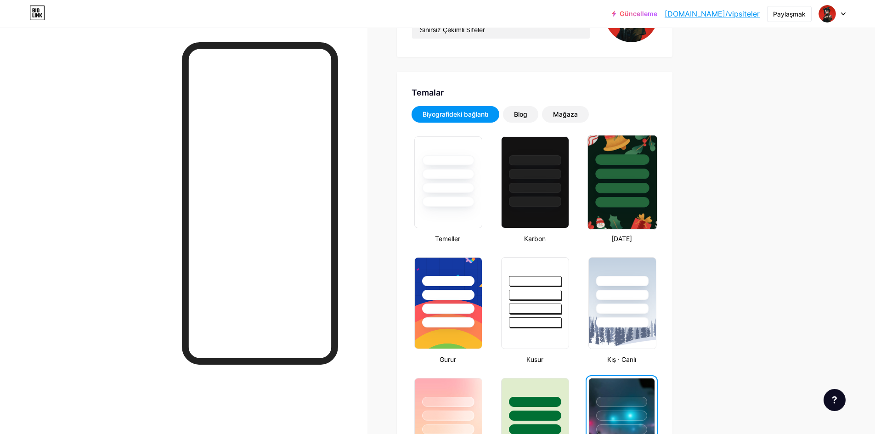
click at [634, 202] on div at bounding box center [623, 202] width 54 height 11
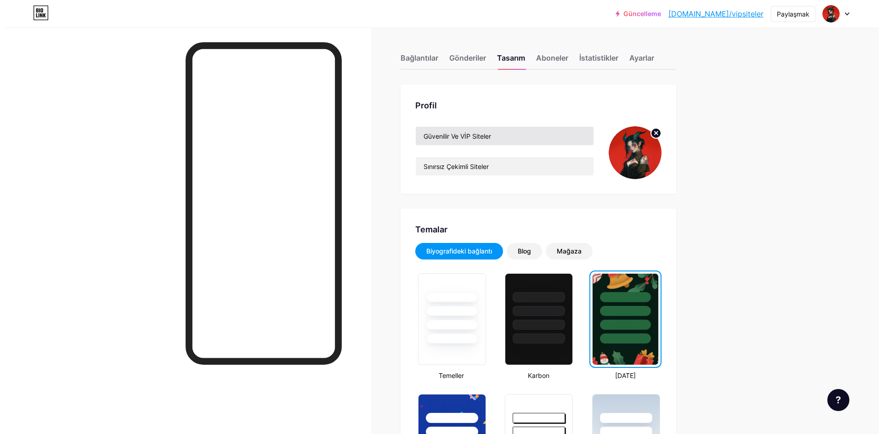
scroll to position [0, 0]
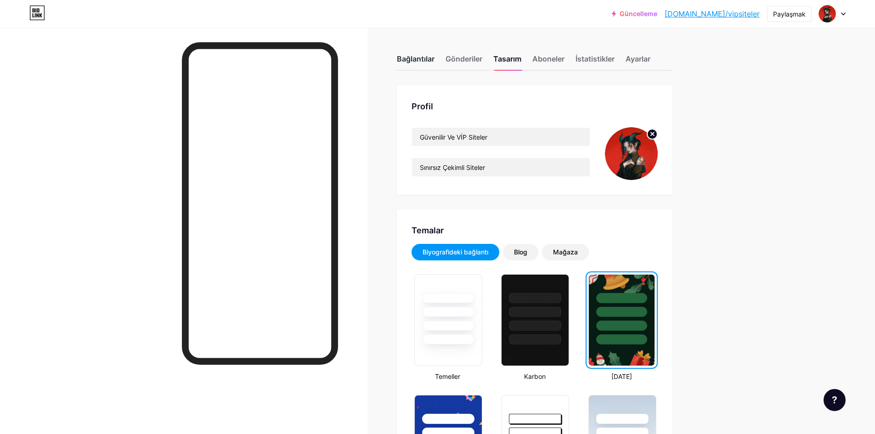
click at [433, 64] on div "Bağlantılar" at bounding box center [416, 61] width 38 height 17
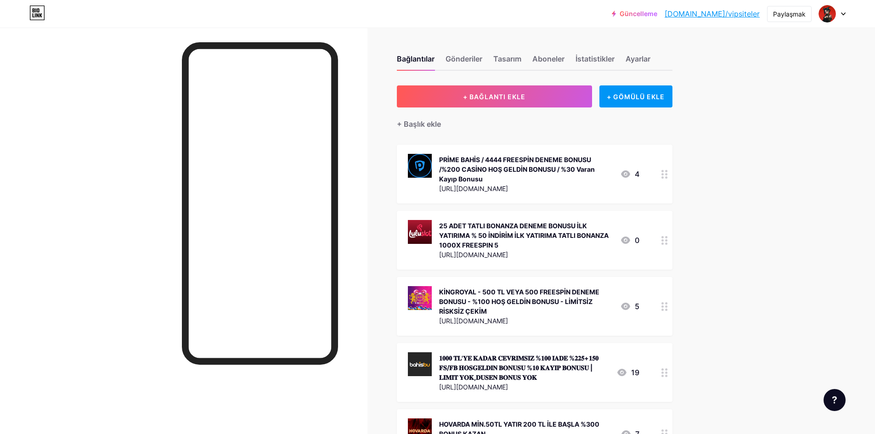
click at [664, 238] on div at bounding box center [665, 240] width 16 height 59
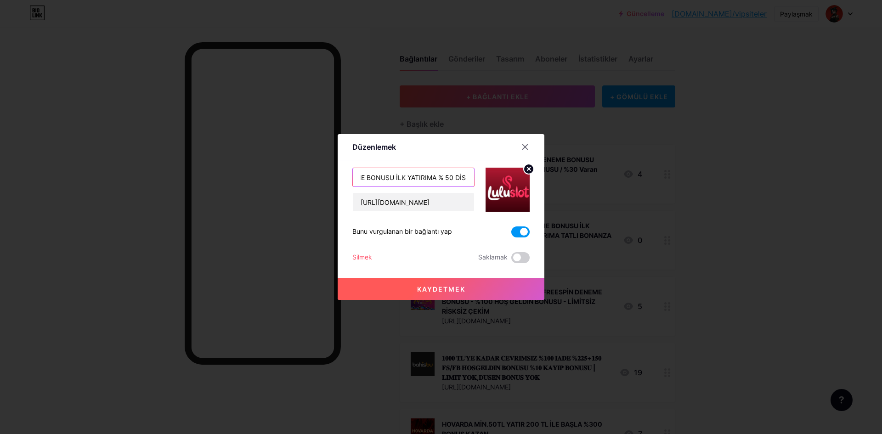
scroll to position [0, 289]
click at [482, 182] on div "25 ADET SWEET BONANZA DENEME BONUSU İLK YATIRIMA % 50 DİSCOUNT İLK YATIRIMA SWE…" at bounding box center [440, 190] width 177 height 44
type input "2"
paste input "25 ADET SWEET BONANZA DENEME BONUSU İLK YATIRIMA % 50 DİSCOUNT İLK YATIRIMA SWE…"
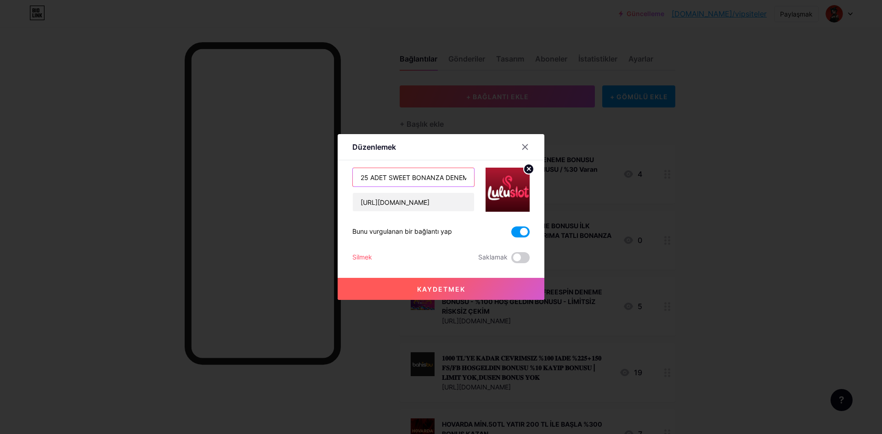
scroll to position [0, 382]
type input "25 ADET SWEET BONANZA DENEME BONUSU İLK YATIRIMA % 50 DİSCOUNT İLK YATIRIMA SWE…"
click at [528, 292] on button "Kaydetmek" at bounding box center [441, 289] width 207 height 22
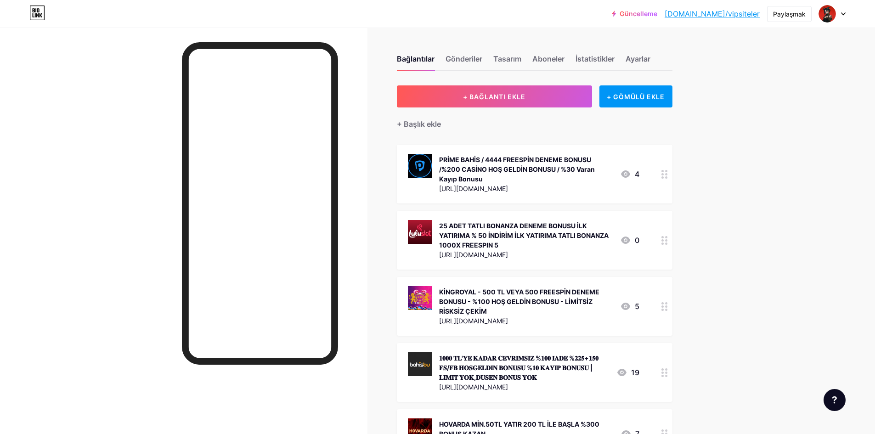
click at [660, 238] on div at bounding box center [665, 240] width 16 height 59
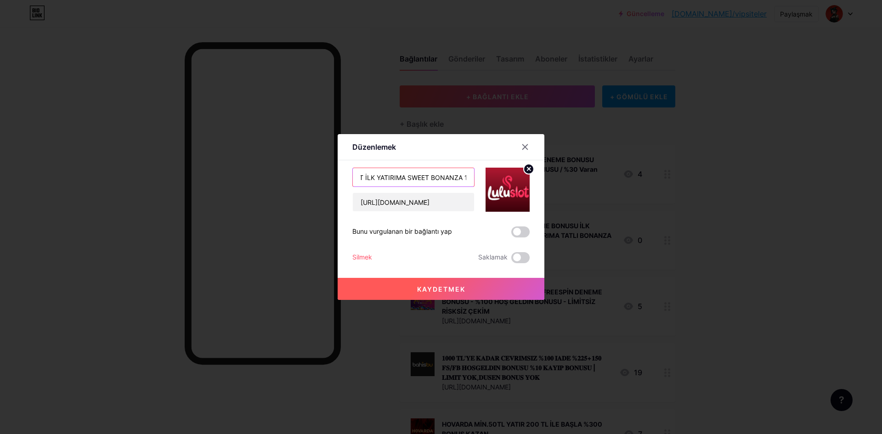
scroll to position [0, 382]
drag, startPoint x: 457, startPoint y: 180, endPoint x: 478, endPoint y: 180, distance: 21.1
click at [478, 180] on div "25 ADET SWEET BONANZA DENEME BONUSU İLK YATIRIMA % 50 DİSCOUNT İLK YATIRIMA SWE…" at bounding box center [440, 190] width 177 height 44
click at [437, 176] on input "25 ADET SWEET BONANZA DENEME BONUSU İLK YATIRIMA % 50 DİSCOUNT İLK YATIRIMA SWE…" at bounding box center [413, 177] width 121 height 18
drag, startPoint x: 465, startPoint y: 176, endPoint x: 370, endPoint y: 178, distance: 95.1
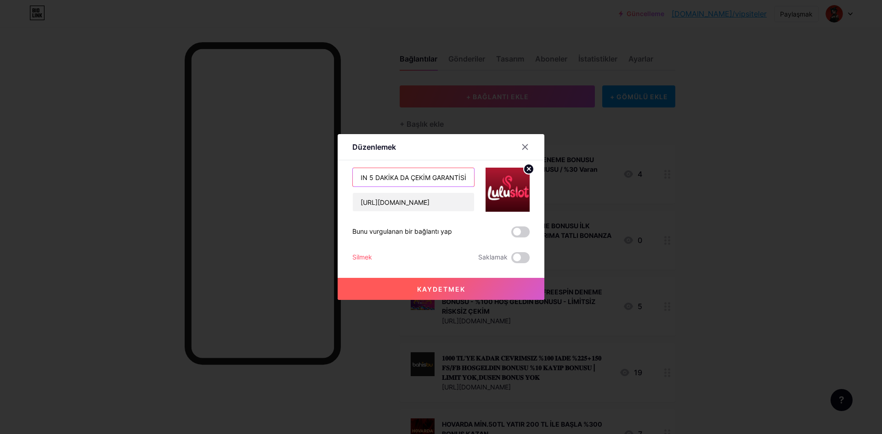
click at [370, 178] on input "25 ADET SWEET BONANZA DENEME BONUSU İLK YATIRIMA % 50 DİSCOUNT İLK YATIRIMA SWE…" at bounding box center [413, 177] width 121 height 18
type input "25 ADET SWEET BONANZA DENEME BONUSU İLK YATIRIMA % 50 DİSCOUNT İLK YATIRIMA SWE…"
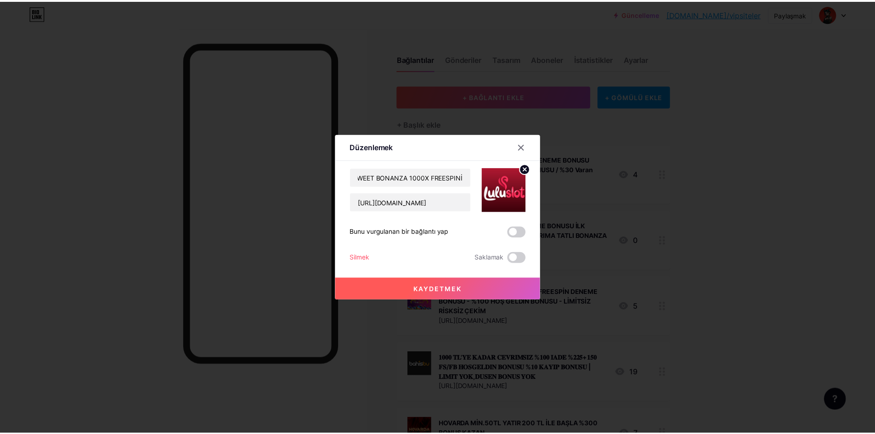
scroll to position [0, 0]
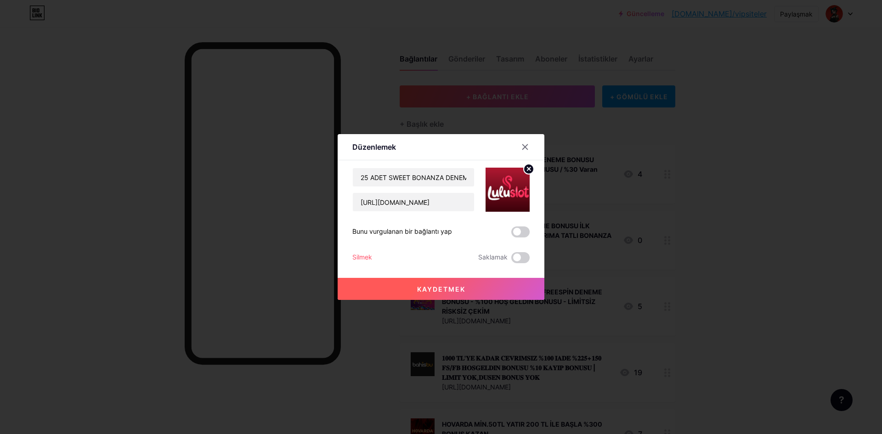
click at [493, 296] on button "Kaydetmek" at bounding box center [441, 289] width 207 height 22
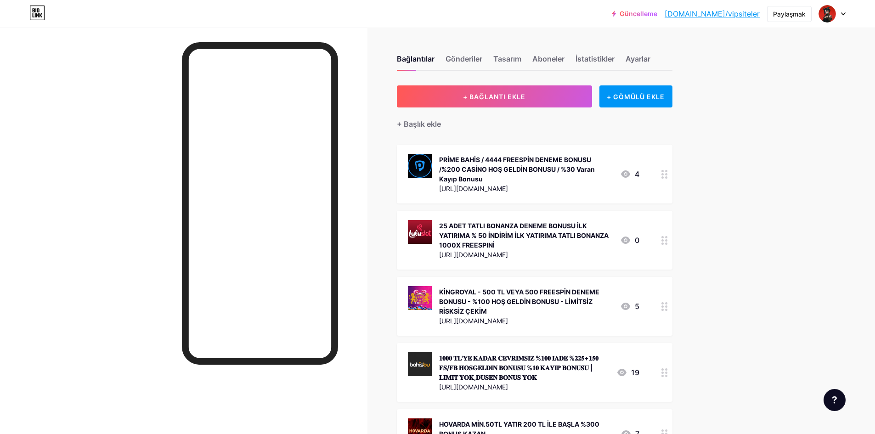
click at [664, 237] on circle at bounding box center [663, 237] width 2 height 2
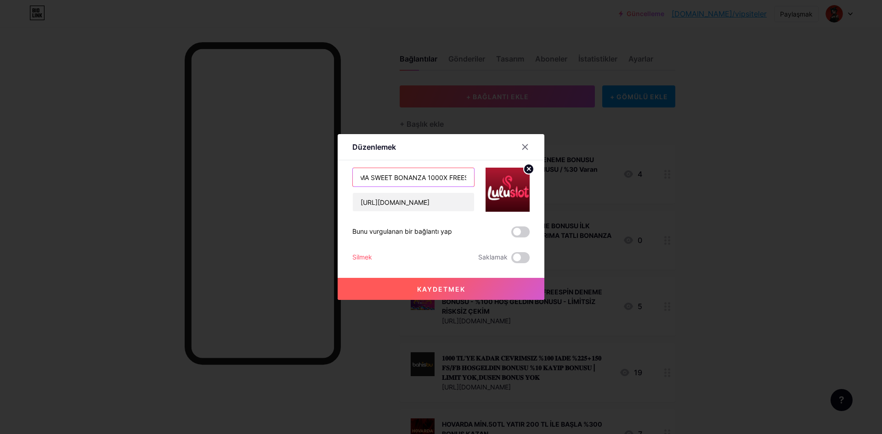
scroll to position [0, 285]
drag, startPoint x: 460, startPoint y: 180, endPoint x: 464, endPoint y: 178, distance: 4.7
click at [477, 181] on div "25 ADET SWEET BONANZA DENEME BONUSU İLK YATIRIMA % 50 DİSCOUNT İLK YATIRIMA SWE…" at bounding box center [440, 190] width 177 height 44
click at [463, 177] on input "25 ADET SWEET BONANZA DENEME BONUSU İLK YATIRIMA % 50 DİSCOUNT İLK YATIRIMA SWE…" at bounding box center [413, 177] width 121 height 18
click at [469, 177] on input "25 ADET SWEET BONANZA DENEME BONUSU İLK YATIRIMA % 50 DİSCOUNT İLK YATIRIMA SWE…" at bounding box center [413, 177] width 121 height 18
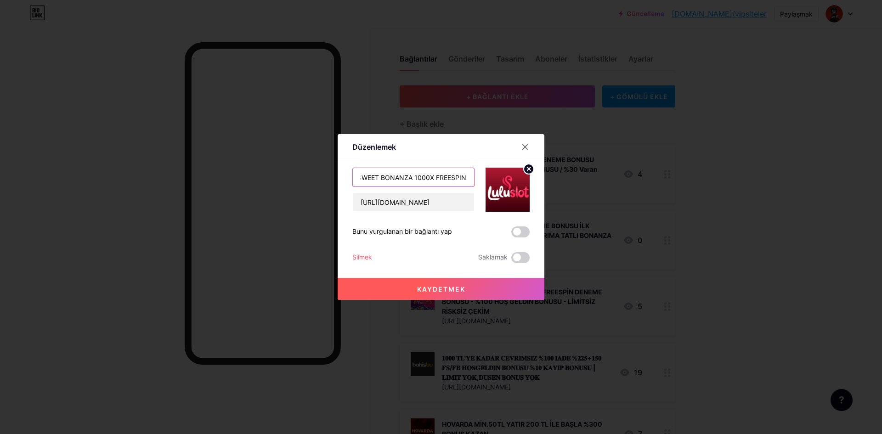
scroll to position [0, 284]
type input "25 ADET SWEET BONANZA DENEME BONUSU İLK YATIRIMA % 50 DİSCOUNT İLK YATIRIMA SWE…"
click at [470, 295] on button "Kaydetmek" at bounding box center [441, 289] width 207 height 22
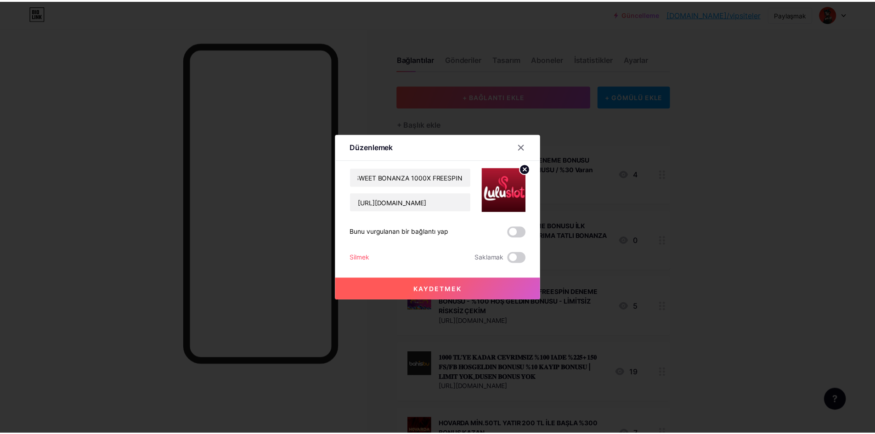
scroll to position [0, 0]
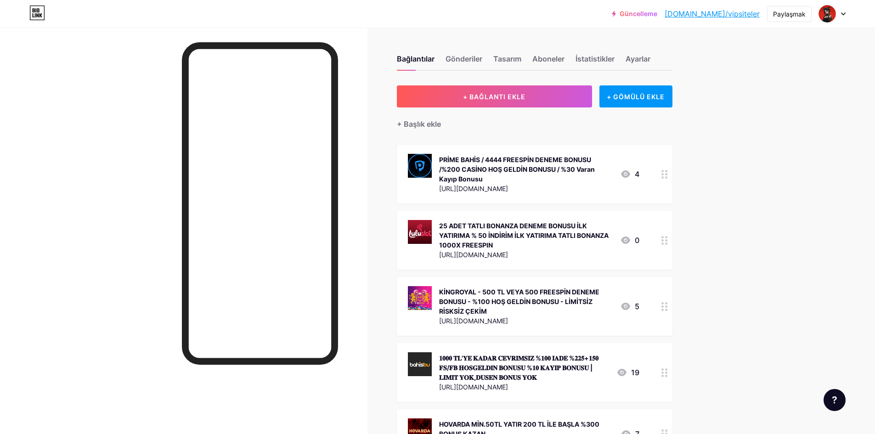
click at [664, 246] on div at bounding box center [665, 240] width 16 height 59
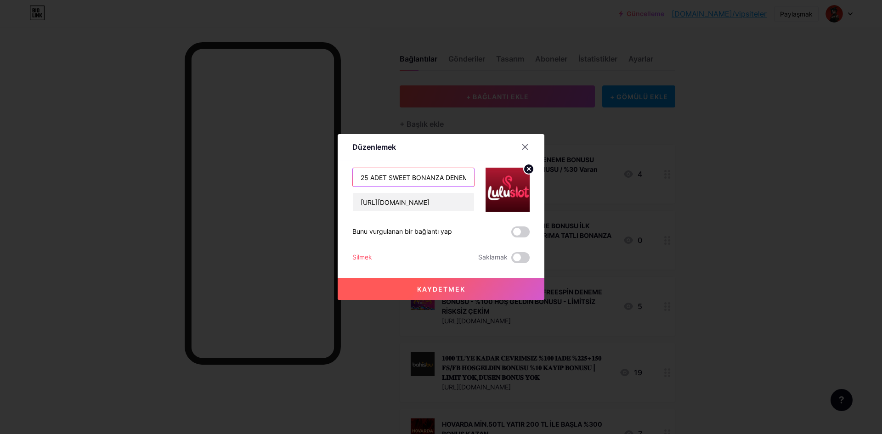
click at [451, 173] on input "25 ADET SWEET BONANZA DENEME BONUSU İLK YATIRIMA % 50 DİSCOUNT İLK YATIRIMA SWE…" at bounding box center [413, 177] width 121 height 18
click at [452, 172] on input "25 ADET SWEET BONANZA DENEME BONUSU İLK YATIRIMA % 50 DİSCOUNT İLK YATIRIMA SWE…" at bounding box center [413, 177] width 121 height 18
paste input "25 ADET SWEET BONANZA DENEME BONUSU İLK YATIRIMA % 50 DİSCOUNT İLK YATIRIMA SWE…"
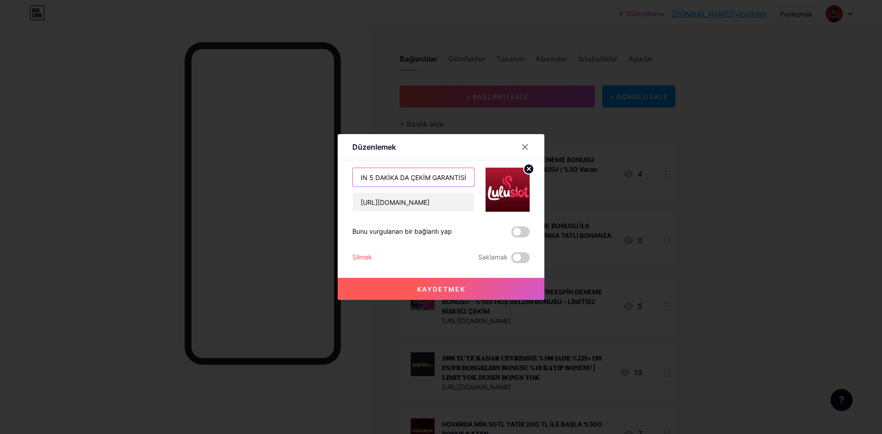
type input "25 ADET SWEET BONANZA DENEME BONUSU İLK YATIRIMA % 50 DİSCOUNT İLK YATIRIMA SWE…"
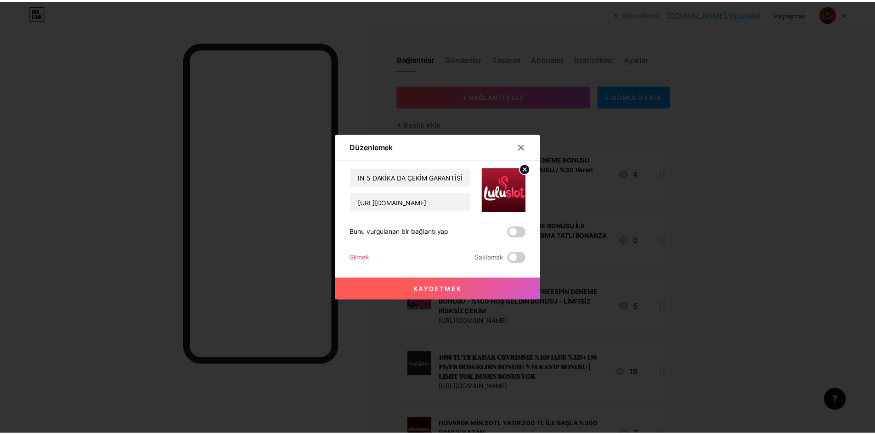
scroll to position [0, 0]
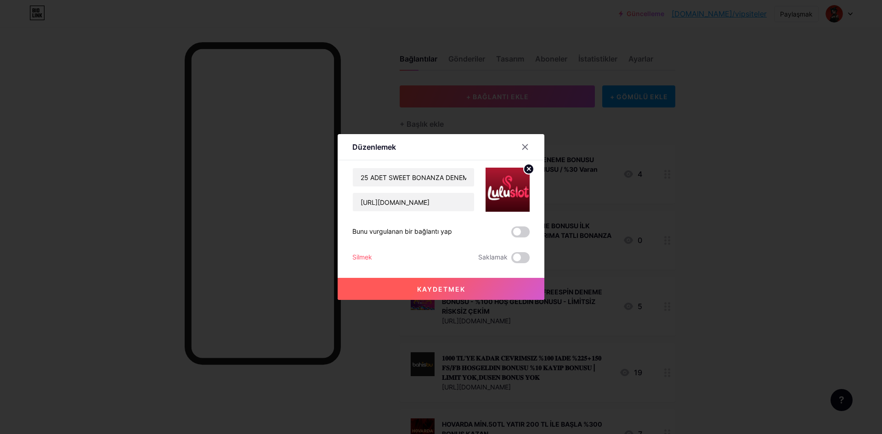
click at [470, 290] on button "Kaydetmek" at bounding box center [441, 289] width 207 height 22
